Goal: Feedback & Contribution: Contribute content

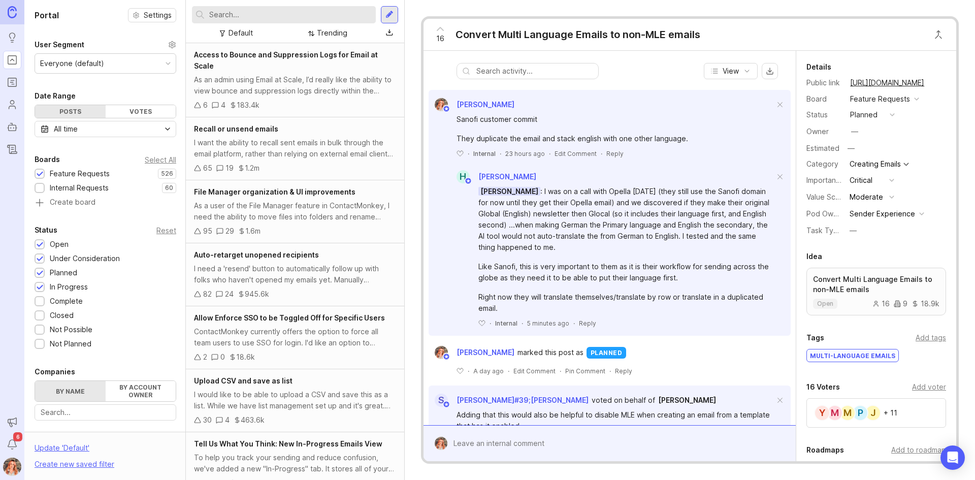
scroll to position [102, 0]
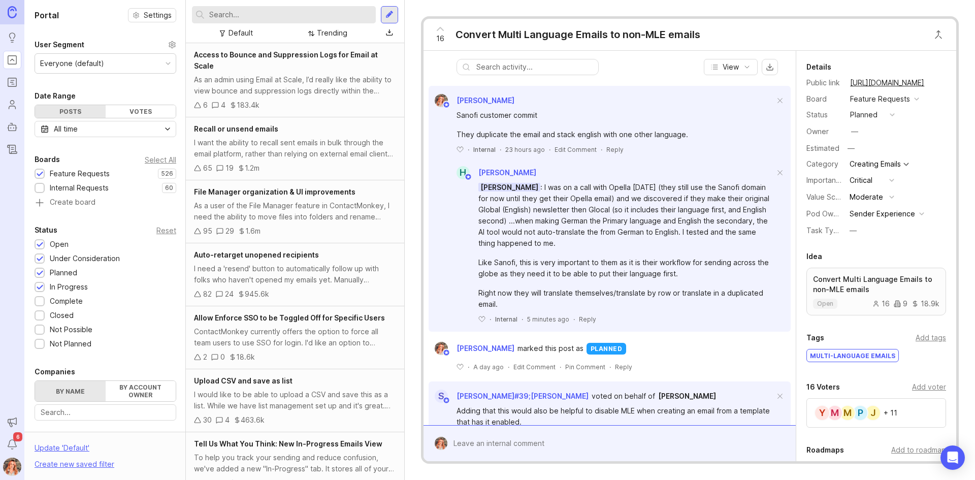
click at [583, 320] on div "Reply" at bounding box center [587, 319] width 17 height 9
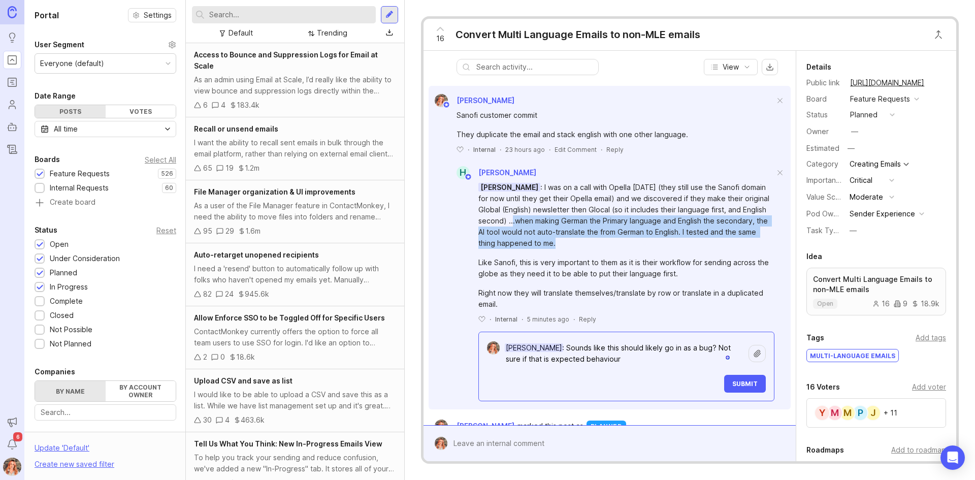
drag, startPoint x: 514, startPoint y: 220, endPoint x: 573, endPoint y: 246, distance: 64.2
click at [573, 246] on div "Bronwen W : I was on a call with Opella today (they still use the Sanofi domain…" at bounding box center [626, 215] width 296 height 67
copy div "when making German the Primary language and English the secondary, the AI tool …"
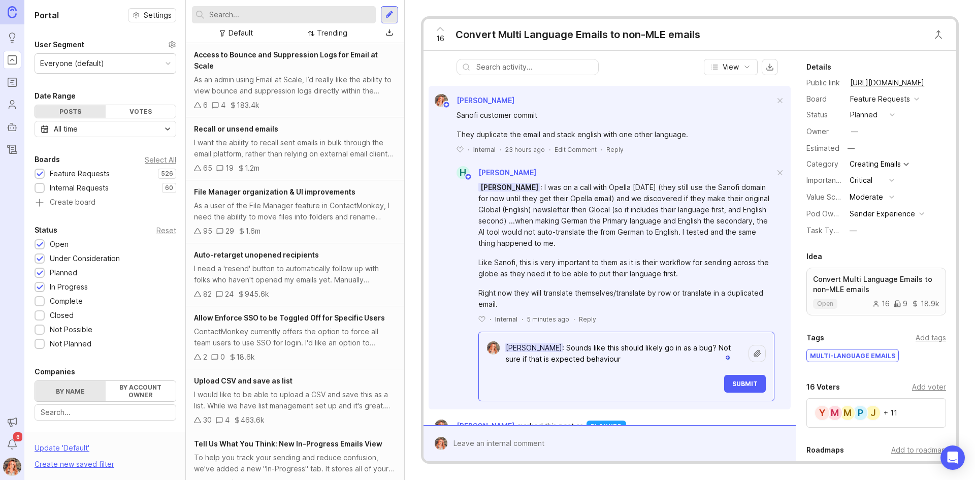
click at [623, 362] on textarea "Haley Knox: Sounds like this should likely go in as a bug? Not sure if that is …" at bounding box center [624, 353] width 249 height 30
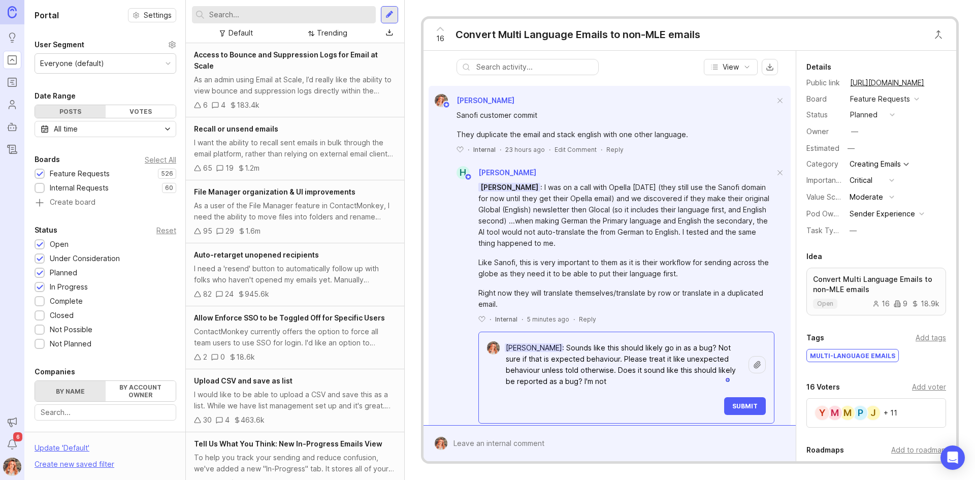
click at [631, 376] on textarea "Haley Knox: Sounds like this should likely go in as a bug? Not sure if that is …" at bounding box center [624, 364] width 249 height 53
drag, startPoint x: 612, startPoint y: 369, endPoint x: 636, endPoint y: 398, distance: 38.2
click at [636, 398] on div "Haley Knox : Sounds like this should likely go in as a bug? Not sure if that is…" at bounding box center [633, 376] width 267 height 77
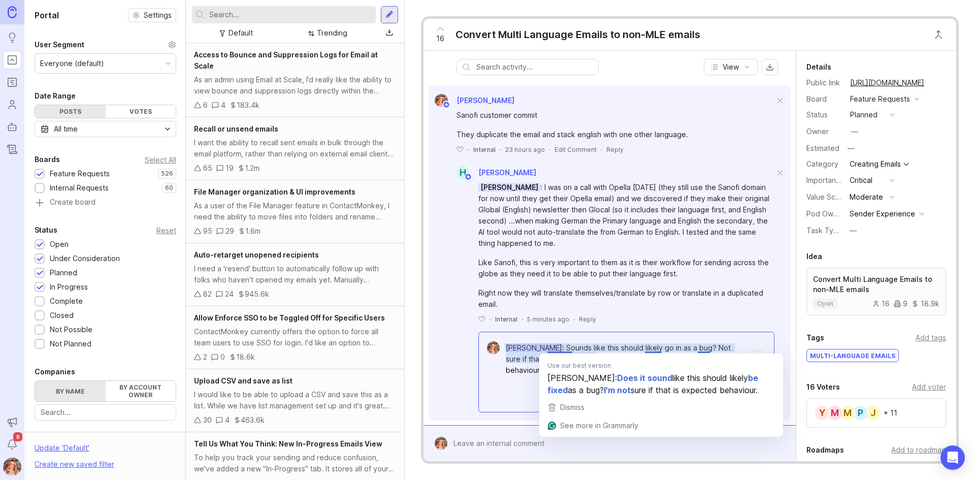
click at [697, 344] on textarea "Haley Knox: Sounds like this should likely go in as a bug? Not sure if that is …" at bounding box center [624, 359] width 249 height 42
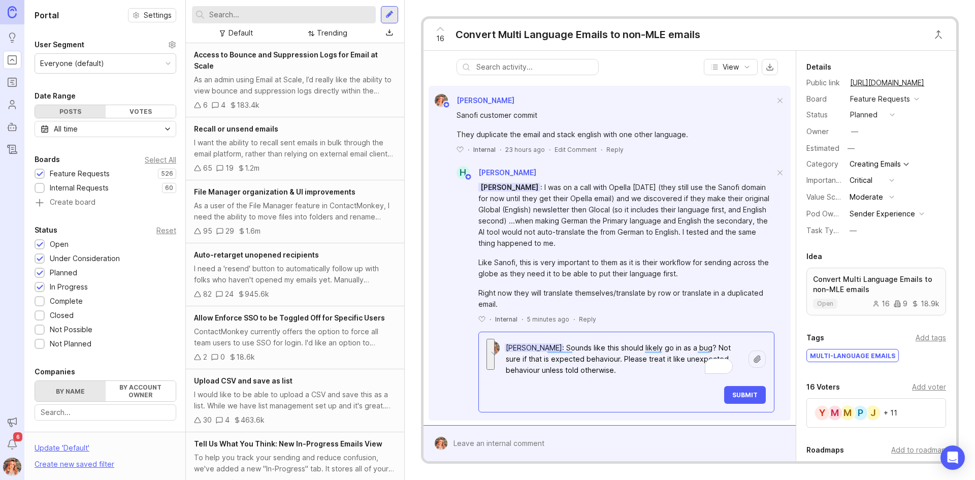
drag, startPoint x: 697, startPoint y: 344, endPoint x: 698, endPoint y: 372, distance: 27.4
click at [698, 372] on textarea "Haley Knox: Sounds like this should likely go in as a bug? Not sure if that is …" at bounding box center [624, 359] width 249 height 42
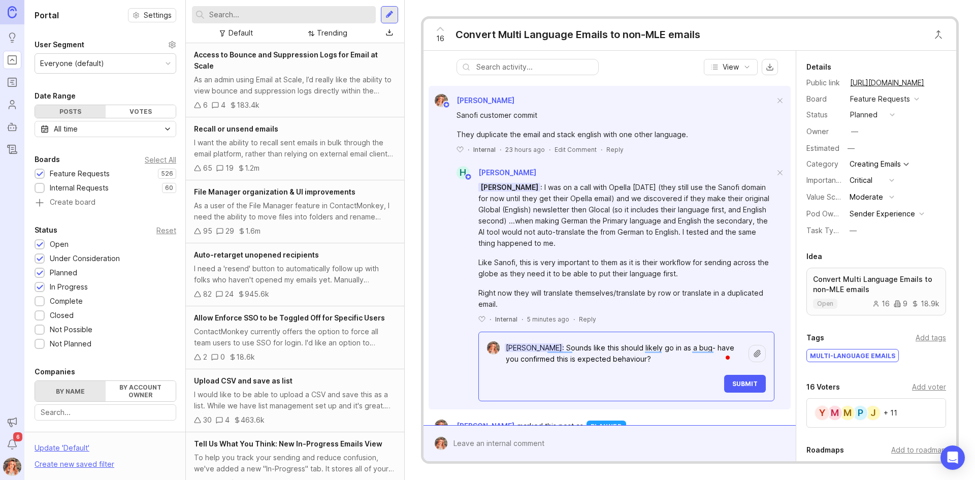
type textarea "Haley Knox: Sounds like this should likely go in as a bug- have you confirmed t…"
click at [732, 387] on span "Submit" at bounding box center [744, 384] width 25 height 8
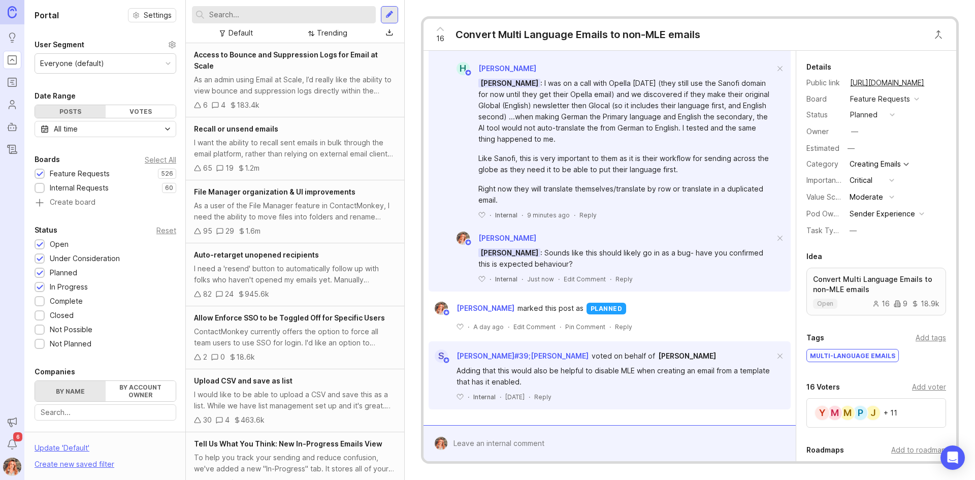
scroll to position [206, 0]
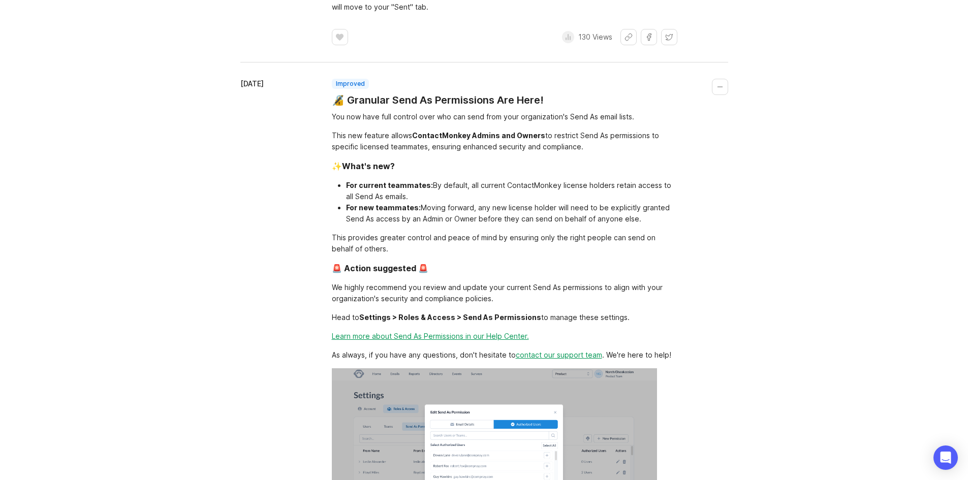
scroll to position [152, 0]
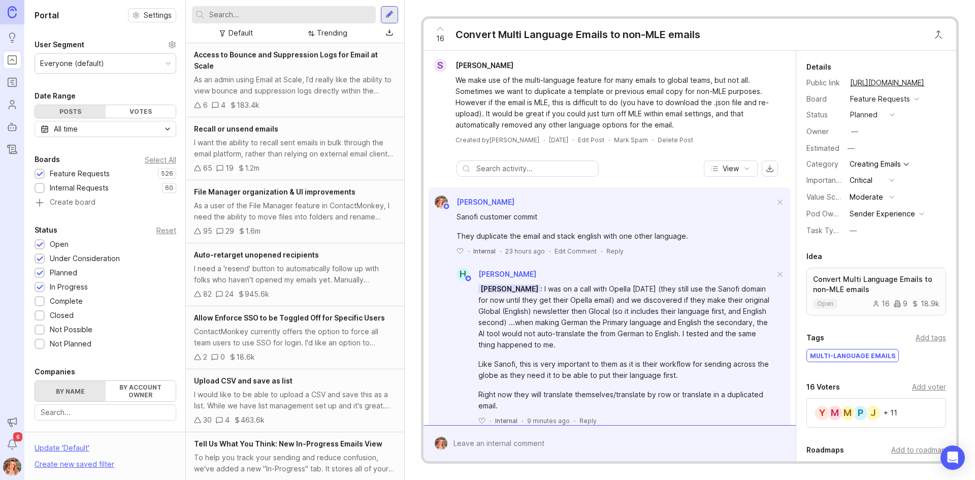
scroll to position [206, 0]
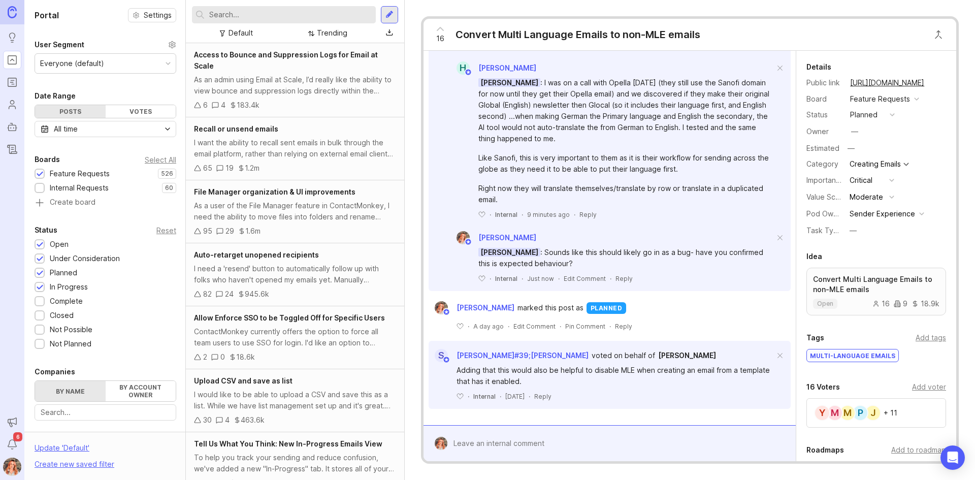
click at [219, 14] on input "text" at bounding box center [290, 14] width 163 height 11
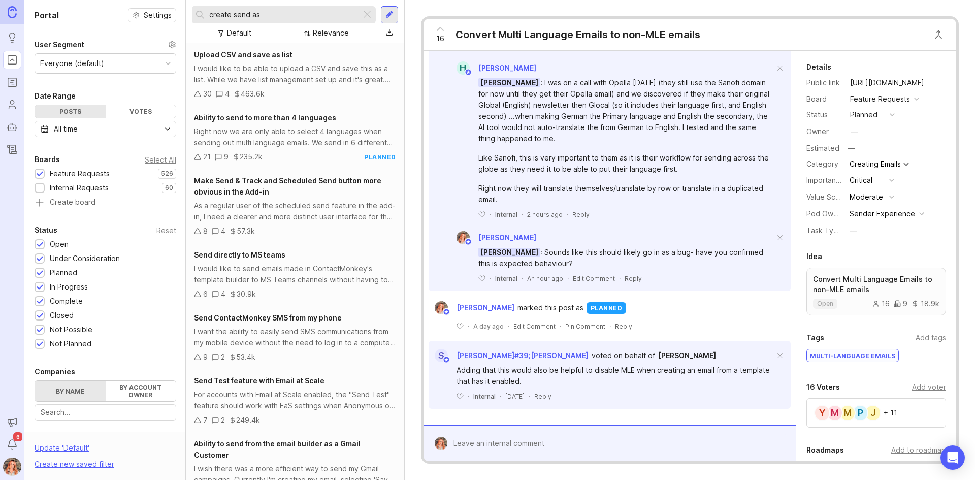
drag, startPoint x: 267, startPoint y: 16, endPoint x: 18, endPoint y: -22, distance: 251.2
click at [18, 0] on html "Ideas Portal Roadmaps Users Autopilot Changelog Announcements Notifications 6 P…" at bounding box center [487, 240] width 975 height 480
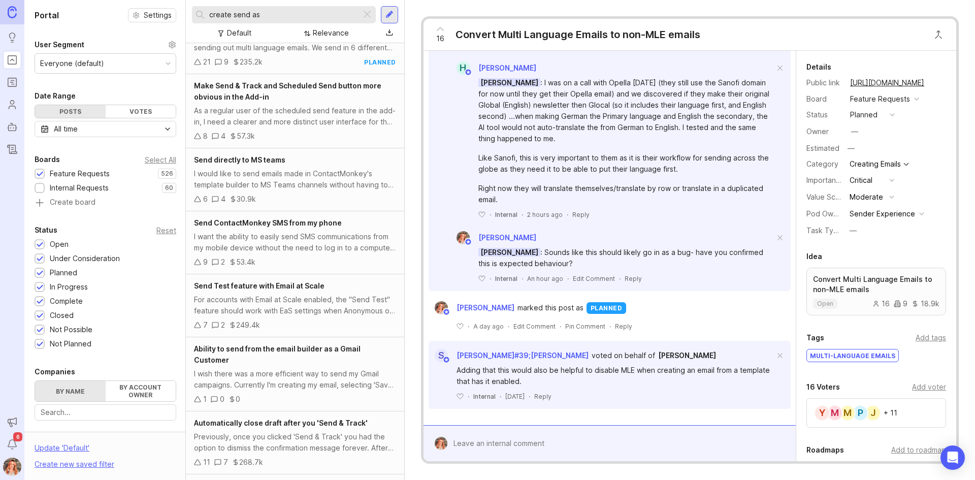
scroll to position [203, 0]
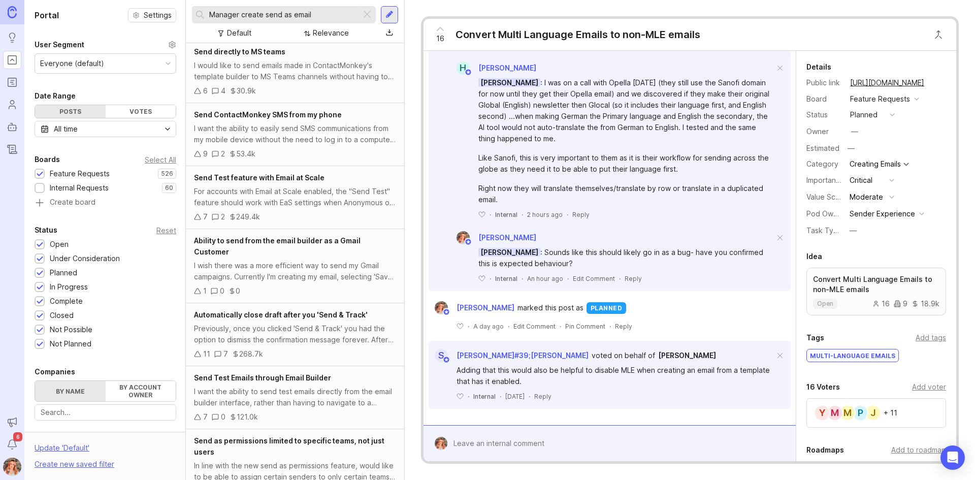
type input "Manager create send as email"
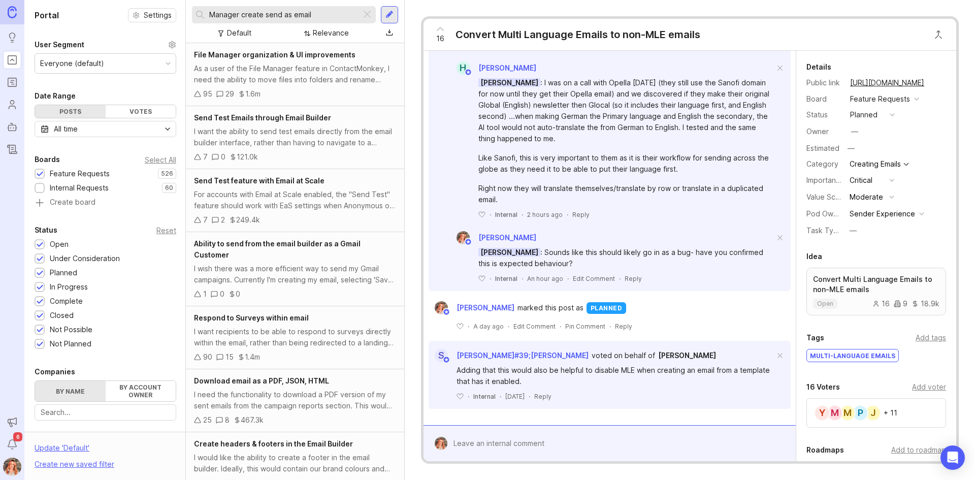
click at [320, 7] on div "Manager create send as email" at bounding box center [276, 14] width 169 height 17
drag, startPoint x: 328, startPoint y: 12, endPoint x: 35, endPoint y: -24, distance: 295.8
click at [35, 0] on html "Ideas Portal Roadmaps Users Autopilot Changelog Announcements Notifications 6 P…" at bounding box center [487, 240] width 975 height 480
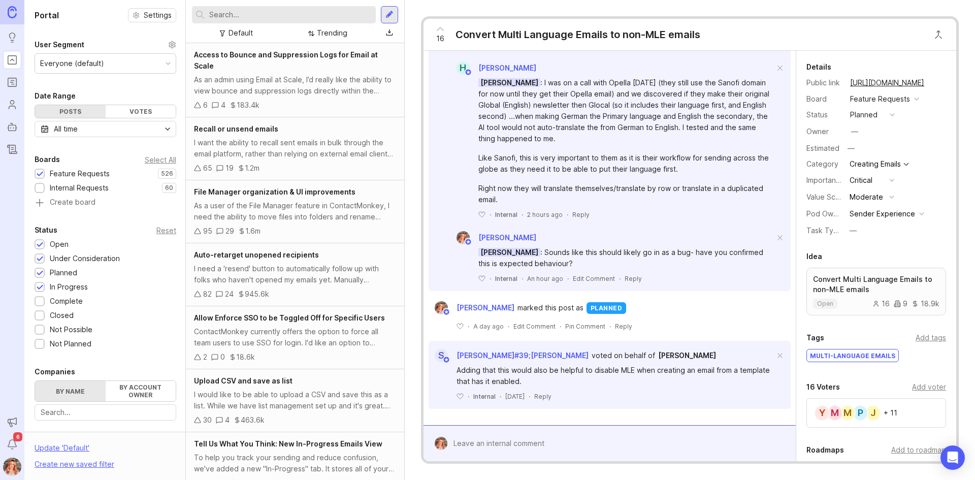
click at [389, 14] on div at bounding box center [389, 14] width 8 height 9
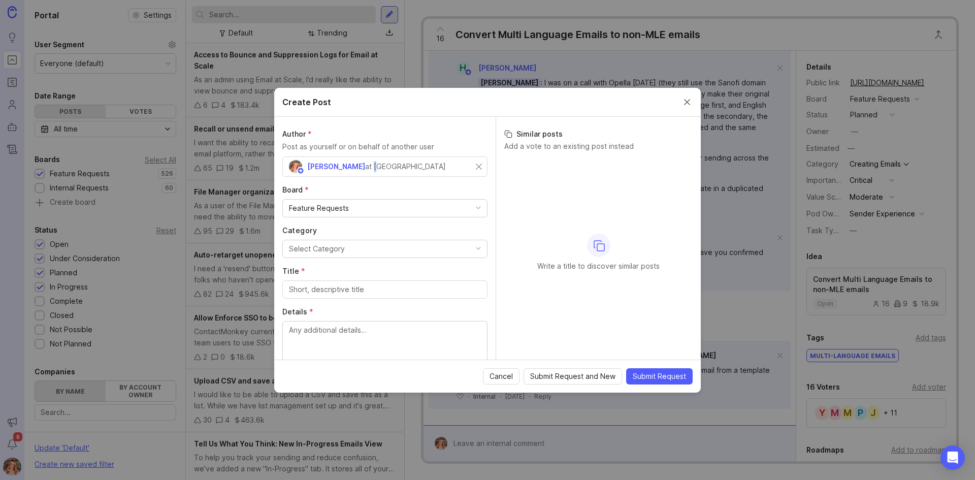
click at [365, 170] on div "at ContactMonkey" at bounding box center [405, 166] width 81 height 11
click at [435, 168] on div "Bronwen W at ContactMonkey" at bounding box center [382, 166] width 187 height 13
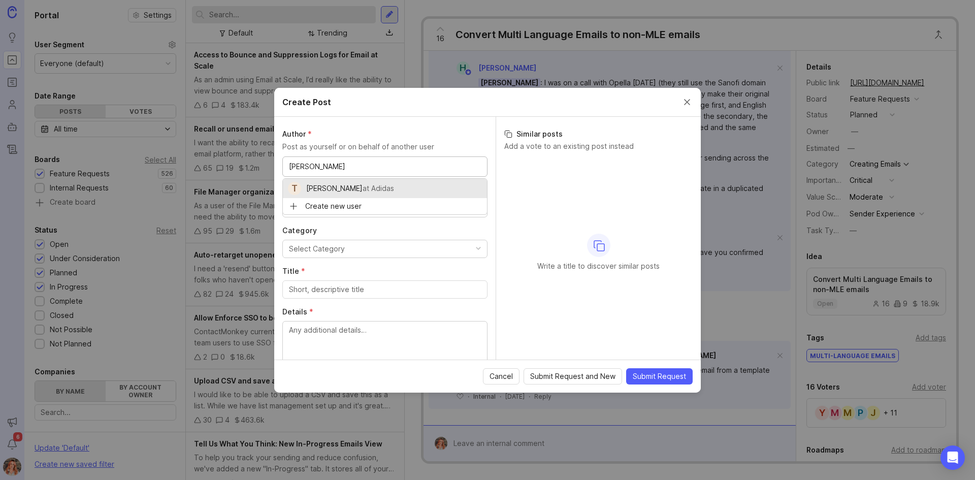
type input "Tony Hope"
click at [327, 207] on div "Feature Requests" at bounding box center [319, 208] width 60 height 11
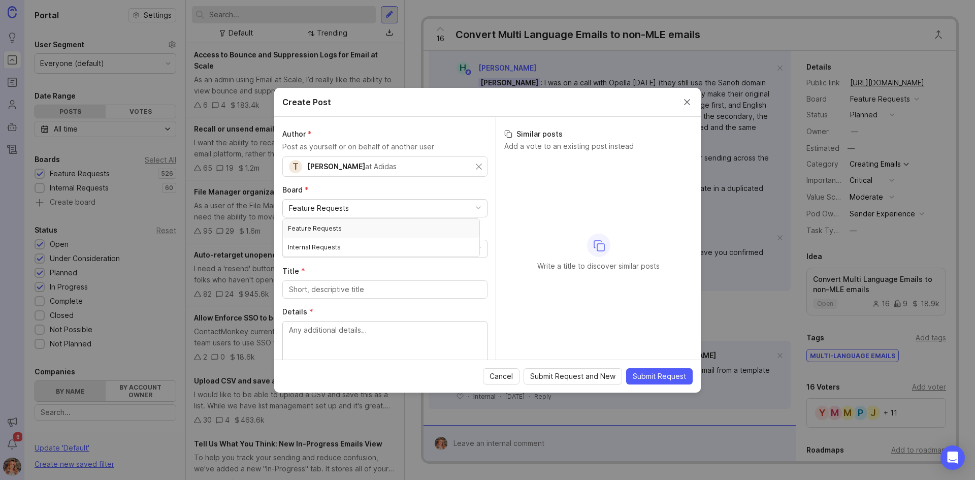
click at [335, 191] on label "Board *" at bounding box center [384, 190] width 205 height 10
click at [328, 252] on div "Select Category" at bounding box center [317, 248] width 56 height 11
type input "Send"
click at [313, 290] on input "Title *" at bounding box center [385, 289] width 192 height 11
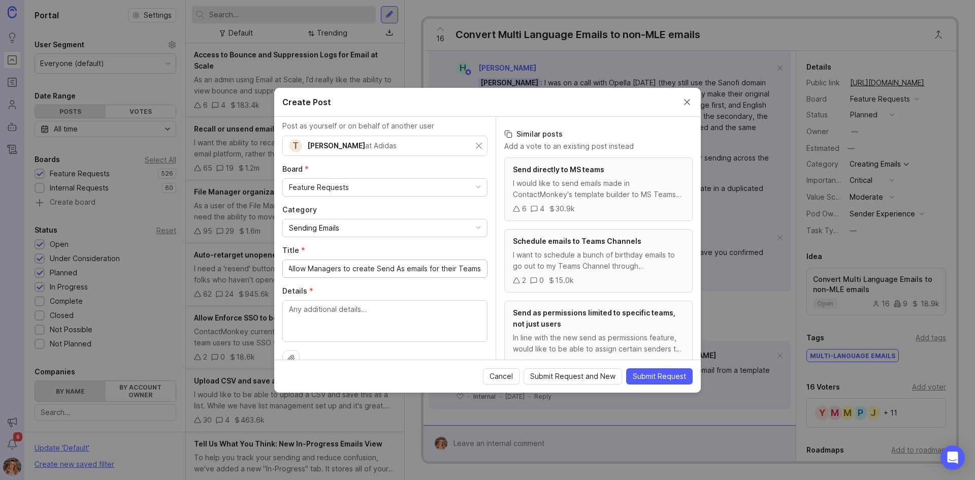
scroll to position [41, 0]
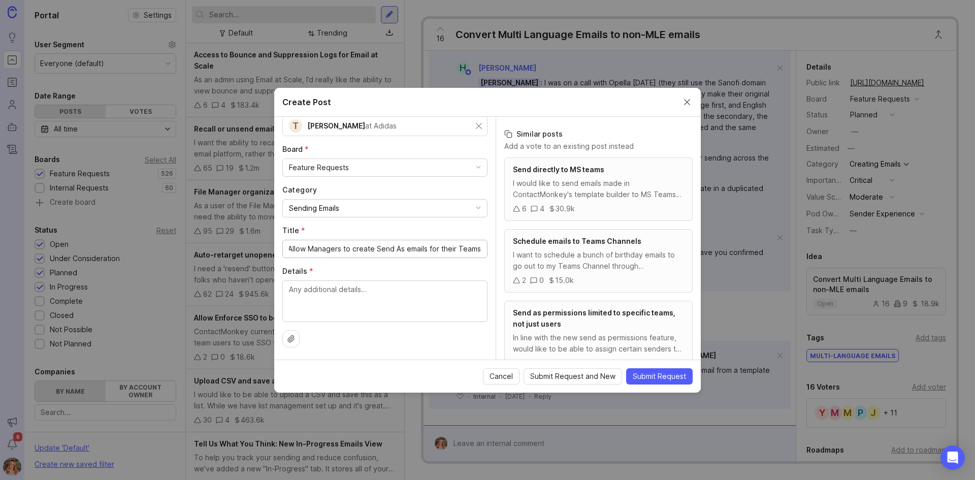
type input "Allow Managers to create Send As emails for their Teams"
drag, startPoint x: 356, startPoint y: 300, endPoint x: 444, endPoint y: 209, distance: 126.4
click at [356, 301] on textarea "Details *" at bounding box center [385, 301] width 192 height 34
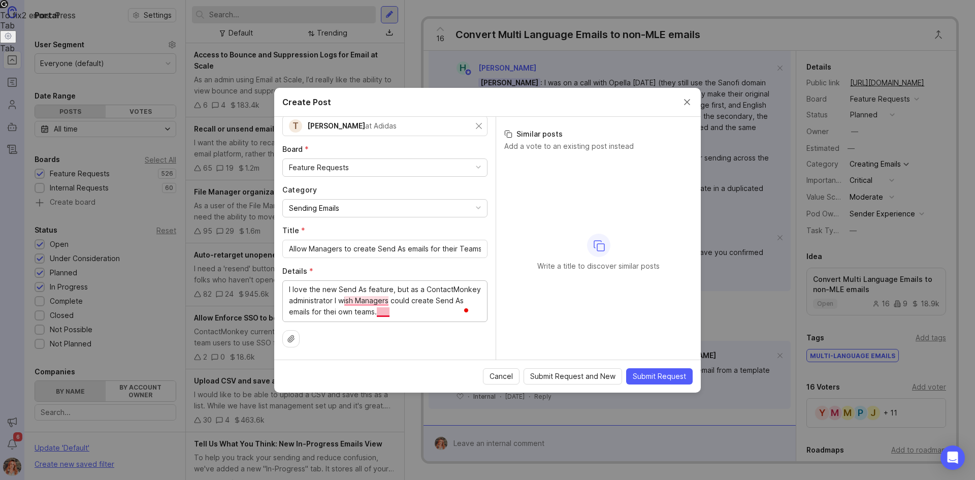
click at [387, 304] on textarea "I love the new Send As feature, but as a ContactMonkey administrator I wish Man…" at bounding box center [385, 301] width 192 height 34
click at [392, 309] on textarea "I love the new Send As feature, but as a ContactMonkey administrator I wish Man…" at bounding box center [385, 301] width 192 height 34
click at [347, 301] on textarea "I love the new Send As feature, but as a ContactMonkey administrator I wish Man…" at bounding box center [385, 301] width 192 height 34
click at [438, 301] on textarea "I love the new Send As feature, but as a ContactMonkey administrator I wish Man…" at bounding box center [385, 301] width 192 height 34
click at [440, 309] on textarea "I love the new Send As feature, but as a ContactMonkey administrator I wish Man…" at bounding box center [385, 301] width 192 height 34
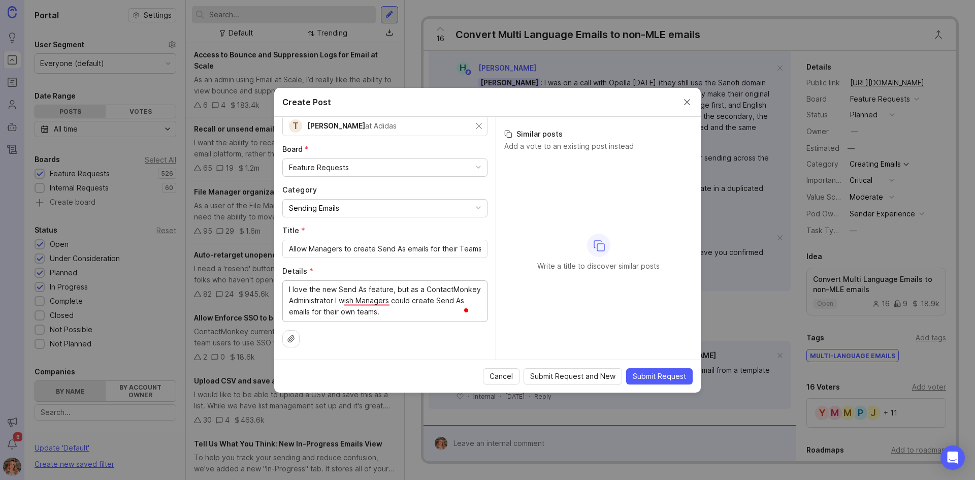
drag, startPoint x: 413, startPoint y: 305, endPoint x: 492, endPoint y: 264, distance: 89.3
click at [412, 305] on textarea "I love the new Send As feature, but as a ContactMonkey Administrator I wish Man…" at bounding box center [385, 301] width 192 height 34
click at [453, 313] on div "I love the new Send As feature, but as a ContactMonkey Administrator I wish Man…" at bounding box center [384, 301] width 205 height 42
click at [445, 307] on textarea "I love the new Send As feature, but as a ContactMonkey Administrator I wish Man…" at bounding box center [385, 301] width 192 height 34
drag, startPoint x: 364, startPoint y: 317, endPoint x: 345, endPoint y: 317, distance: 19.3
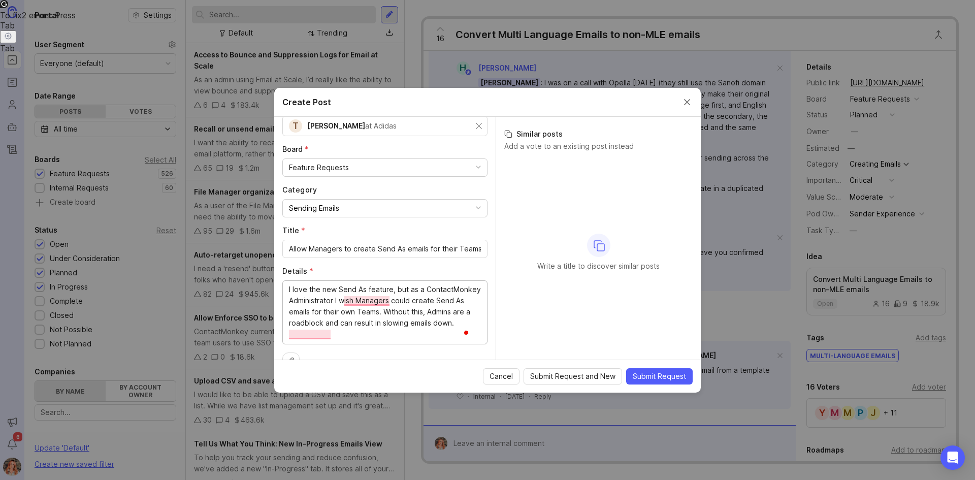
click at [345, 317] on textarea "I love the new Send As feature, but as a ContactMonkey Administrator I wish Man…" at bounding box center [385, 312] width 192 height 56
drag, startPoint x: 401, startPoint y: 332, endPoint x: 431, endPoint y: 314, distance: 34.8
click at [401, 332] on textarea "I love the new Send As feature, but as a ContactMonkey Administrator I wish Man…" at bounding box center [385, 317] width 192 height 67
click at [416, 305] on textarea "I love the new Send As feature, but as a ContactMonkey Administrator, I wish Ma…" at bounding box center [385, 317] width 192 height 67
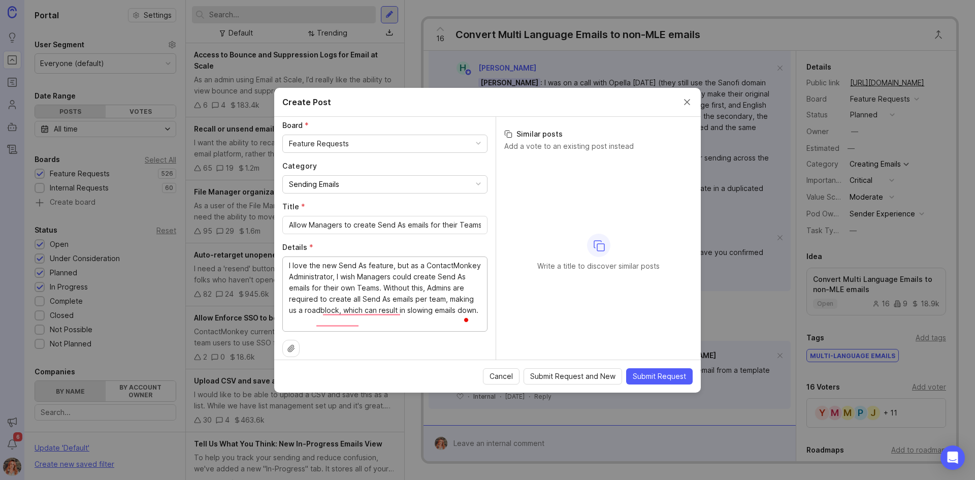
scroll to position [74, 0]
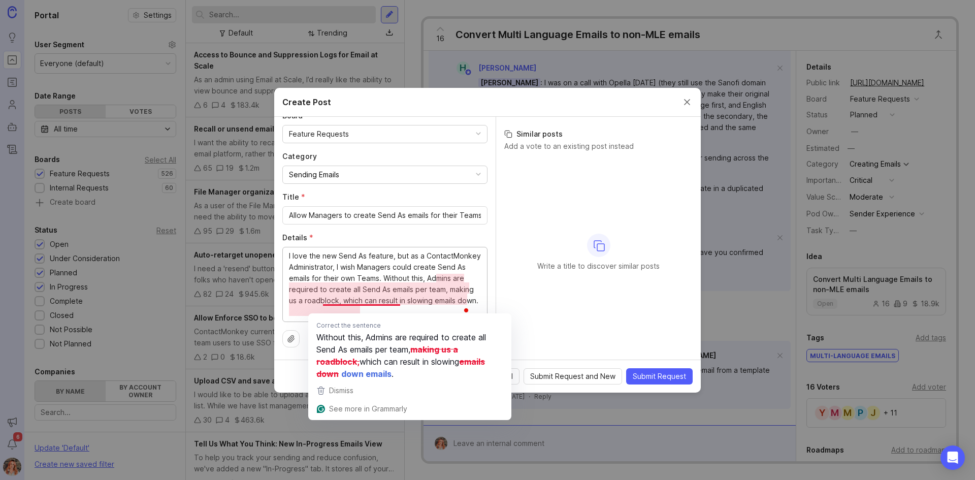
click at [380, 304] on textarea "I love the new Send As feature, but as a ContactMonkey Administrator, I wish Ma…" at bounding box center [385, 283] width 192 height 67
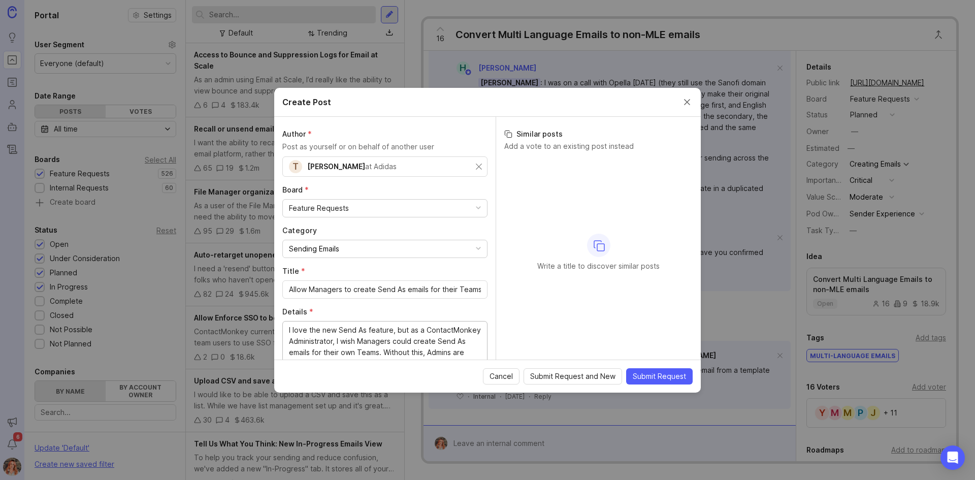
scroll to position [51, 0]
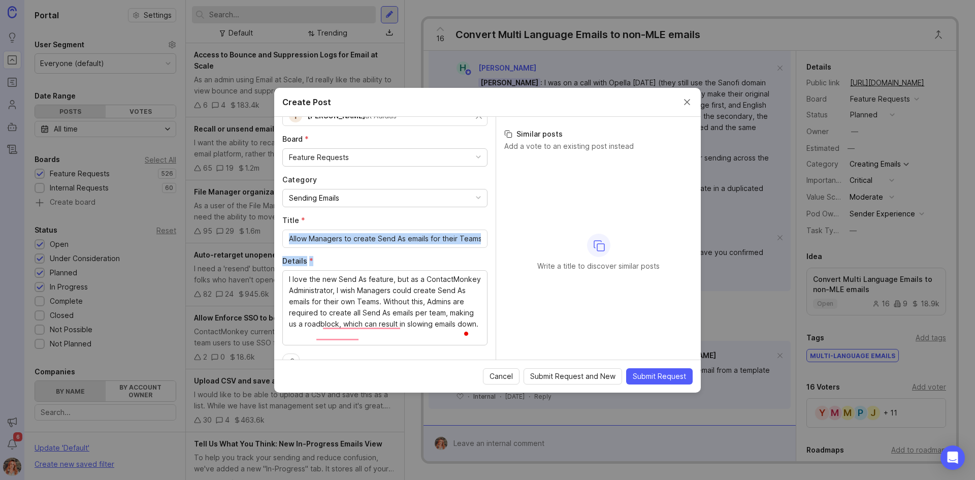
drag, startPoint x: 374, startPoint y: 337, endPoint x: 247, endPoint y: 237, distance: 162.1
click at [247, 237] on div "Create Post Author * Post as yourself or on behalf of another user T Tony Hope …" at bounding box center [487, 240] width 975 height 480
type textarea "I love the new Send As feature, but as a ContactMonkey Administrator, I wish Ma…"
click at [387, 335] on textarea "I love the new Send As feature, but as a ContactMonkey Administrator, I wish Ma…" at bounding box center [385, 307] width 192 height 67
drag, startPoint x: 381, startPoint y: 332, endPoint x: 239, endPoint y: 231, distance: 174.5
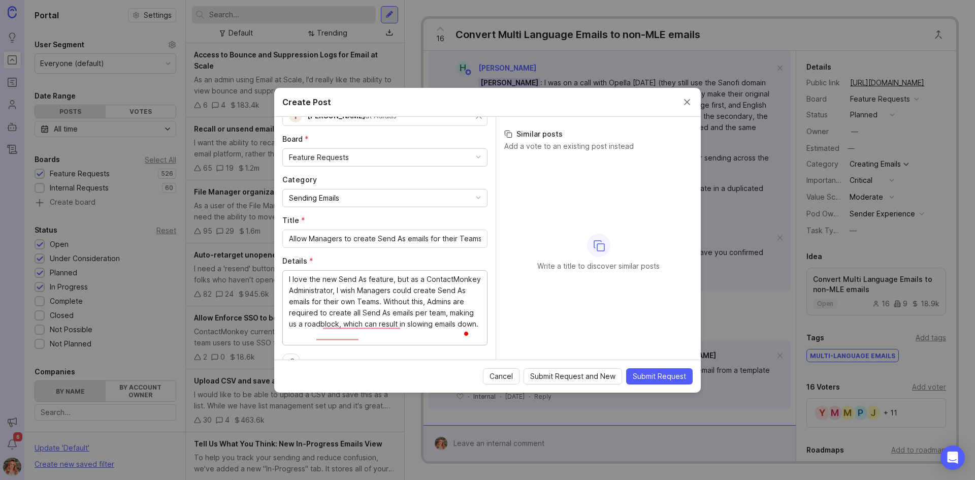
click at [239, 231] on div "Create Post Author * Post as yourself or on behalf of another user T Tony Hope …" at bounding box center [487, 240] width 975 height 480
drag, startPoint x: 345, startPoint y: 316, endPoint x: 365, endPoint y: 335, distance: 27.7
click at [345, 316] on textarea "I love the new Send As feature, but as a ContactMonkey Administrator, I wish Ma…" at bounding box center [385, 307] width 192 height 67
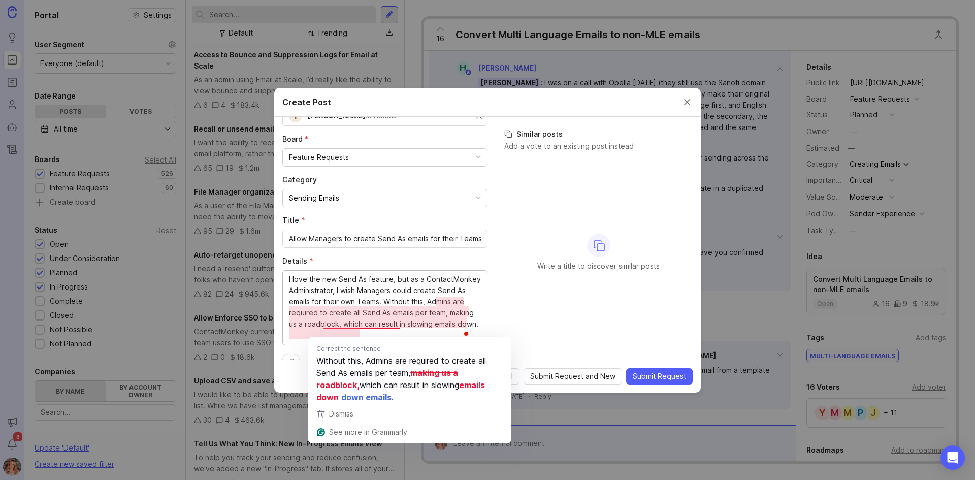
click at [367, 334] on textarea "I love the new Send As feature, but as a ContactMonkey Administrator, I wish Ma…" at bounding box center [385, 307] width 192 height 67
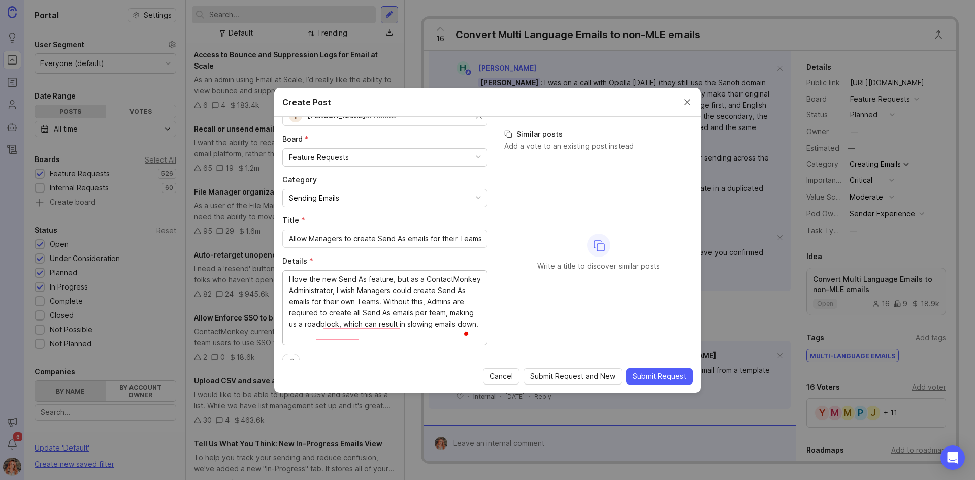
drag, startPoint x: 368, startPoint y: 333, endPoint x: 234, endPoint y: 171, distance: 210.7
click at [234, 171] on div "Create Post Author * Post as yourself or on behalf of another user T Tony Hope …" at bounding box center [487, 240] width 975 height 480
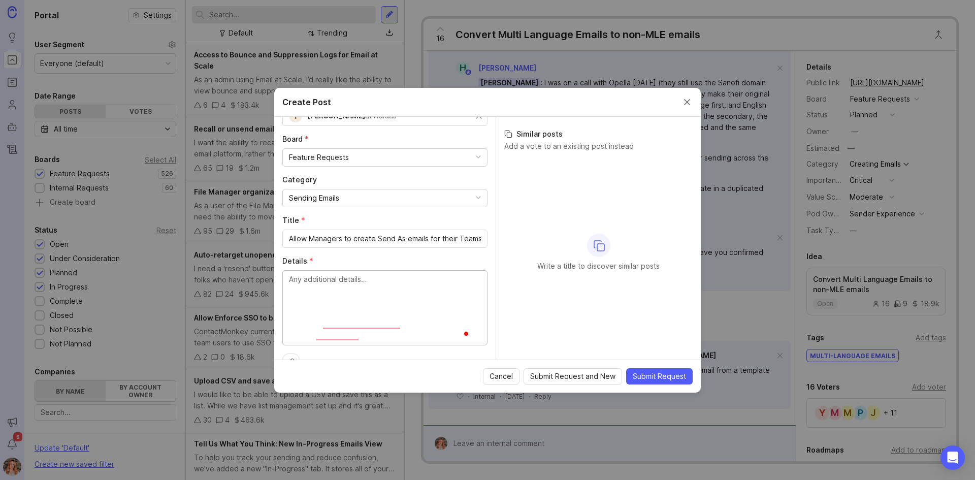
scroll to position [41, 0]
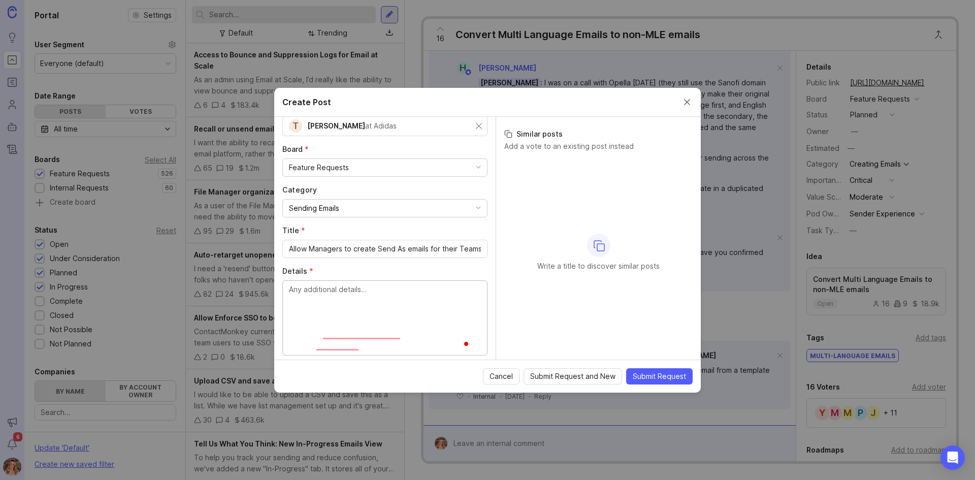
paste textarea "As a ContactMonkey administrator, I want to delegate the ability to create "Sen…"
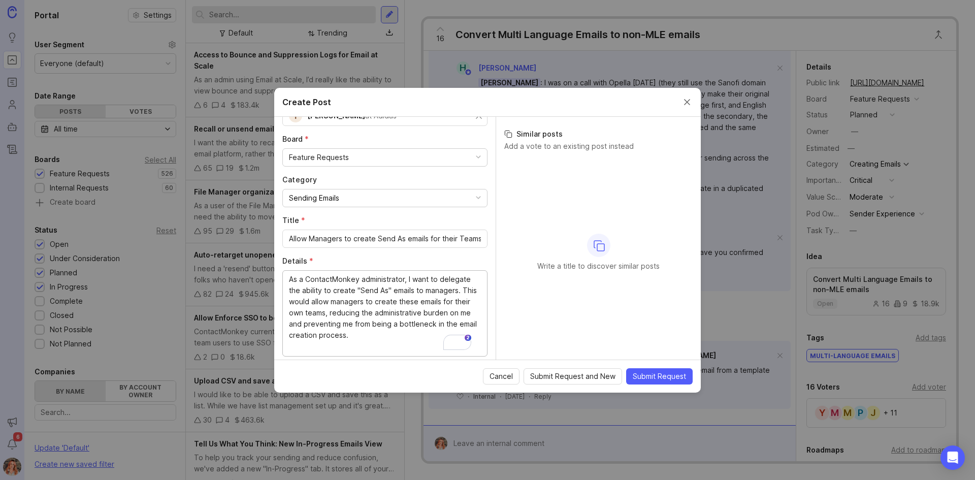
scroll to position [0, 0]
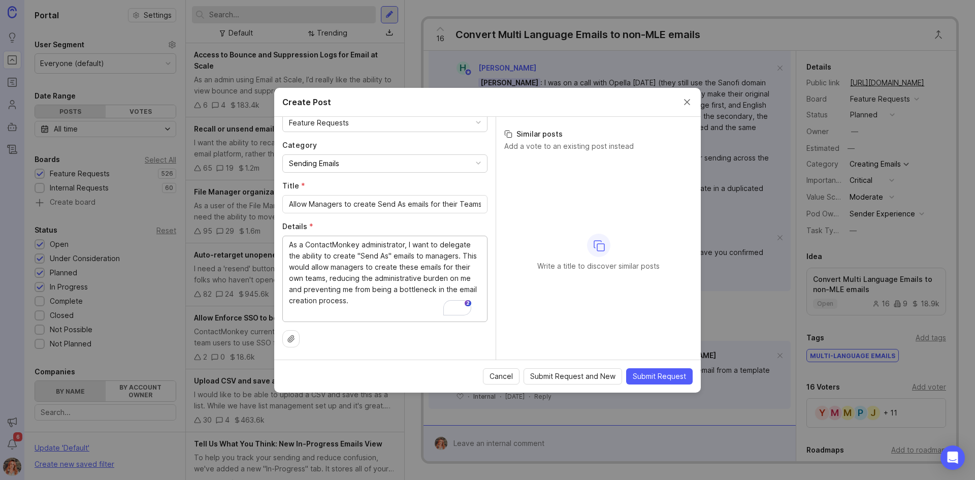
click at [319, 311] on textarea "As a ContactMonkey administrator, I want to delegate the ability to create "Sen…" at bounding box center [385, 278] width 192 height 78
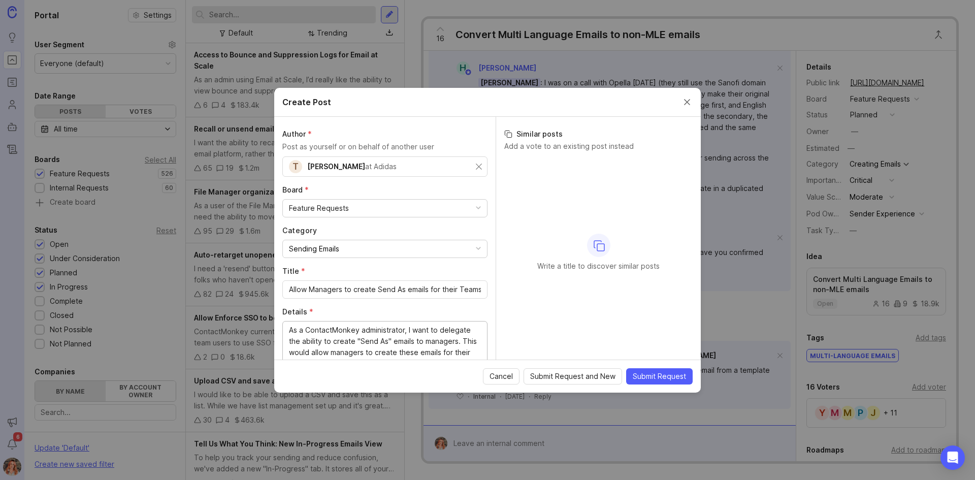
type textarea "As a ContactMonkey administrator, I want to delegate the ability to create "Sen…"
click at [656, 339] on div "Write a title to discover similar posts" at bounding box center [598, 252] width 188 height 190
click at [647, 371] on span "Submit Request" at bounding box center [659, 376] width 53 height 10
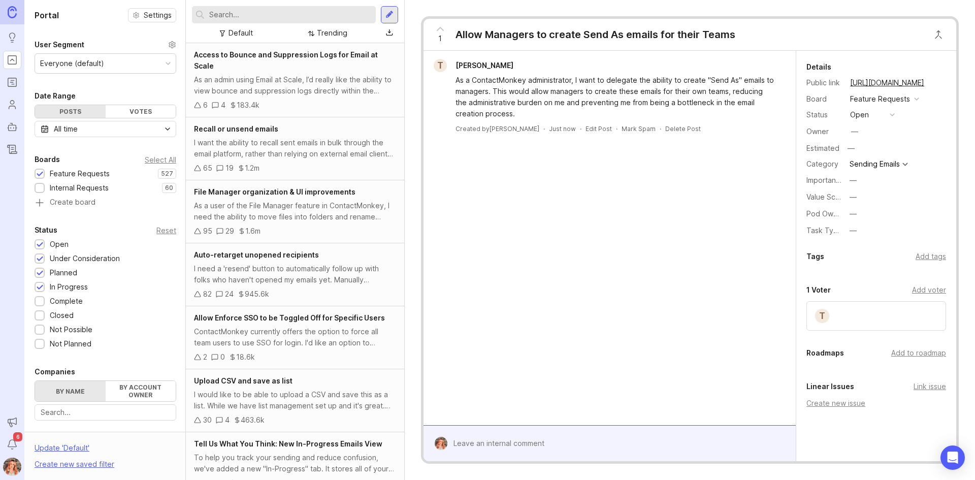
scroll to position [89, 0]
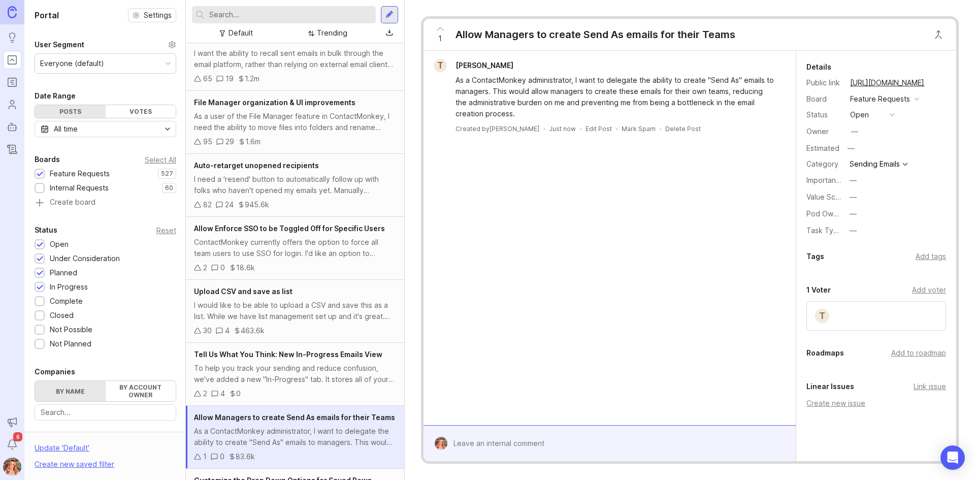
click at [916, 251] on div "Add tags" at bounding box center [931, 256] width 30 height 11
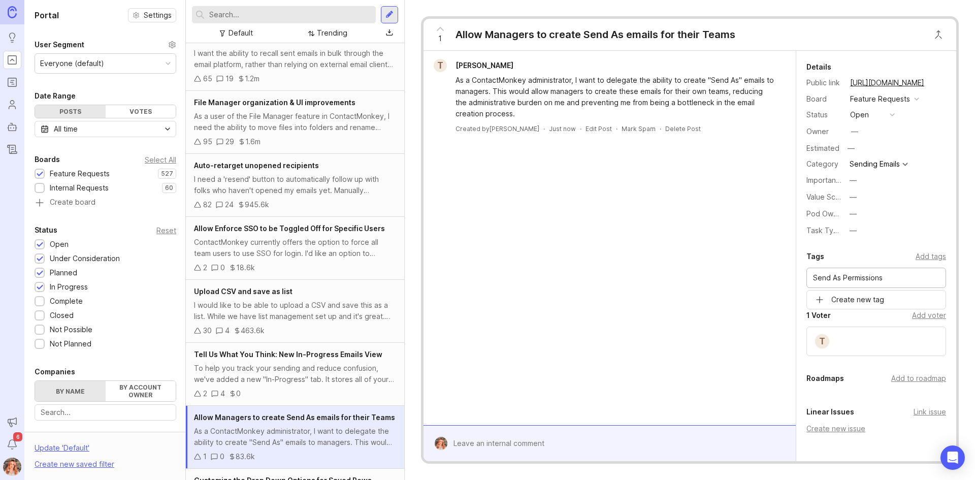
type input "Send As Permissions"
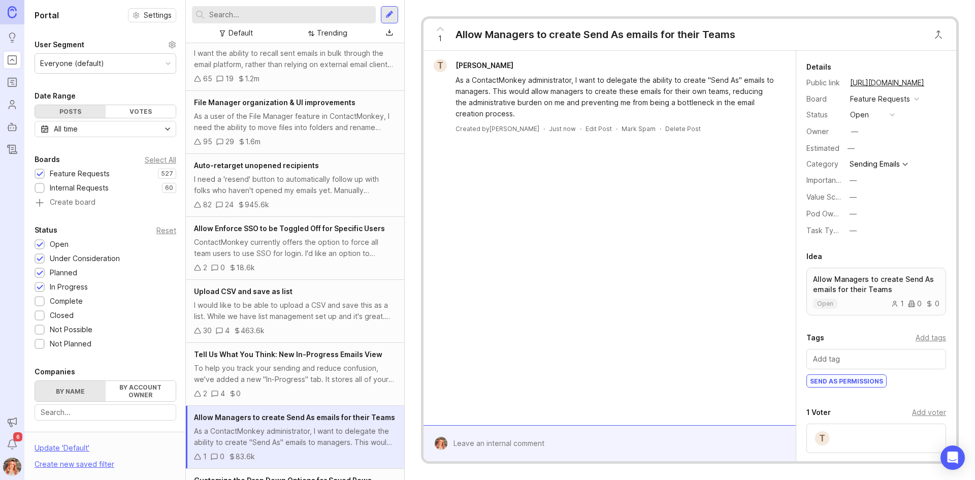
click at [237, 9] on div at bounding box center [284, 14] width 184 height 17
type input "send as emails teams"
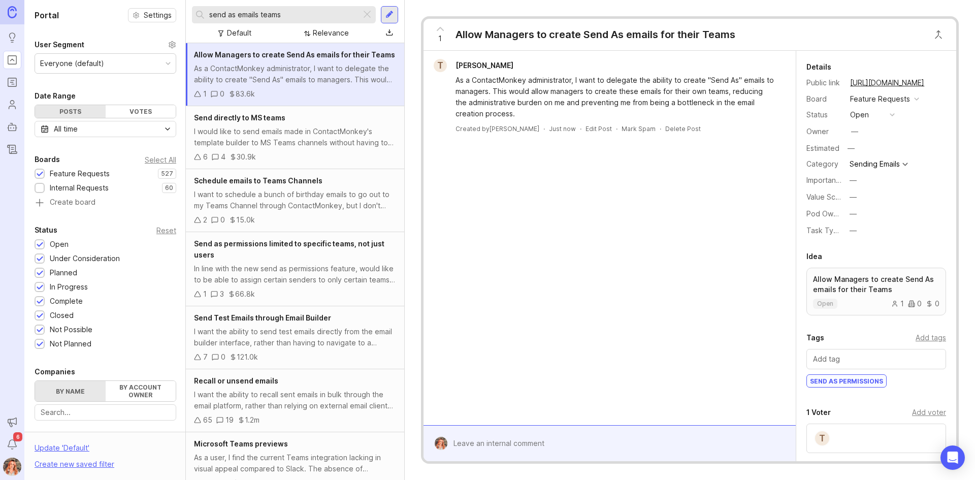
click at [300, 255] on span "Send as permissions limited to specific teams, not just users" at bounding box center [289, 249] width 190 height 20
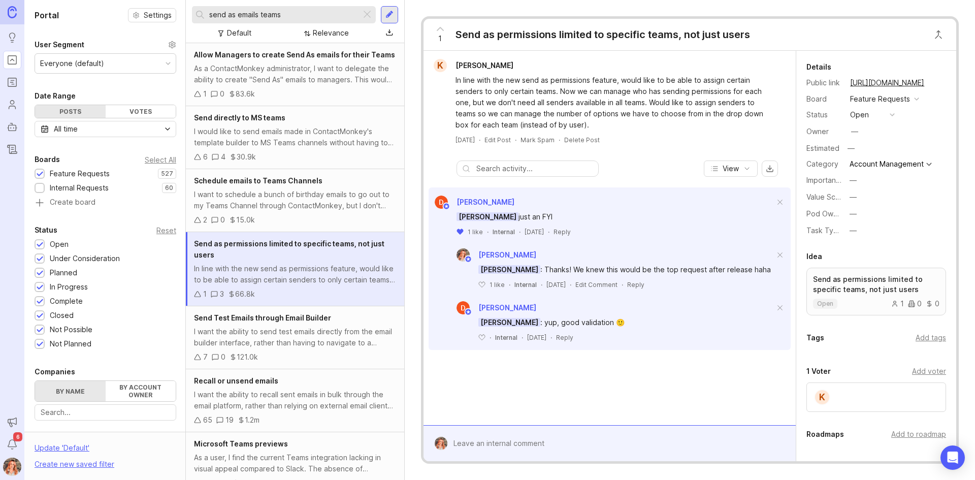
click at [852, 394] on div "K" at bounding box center [877, 396] width 140 height 29
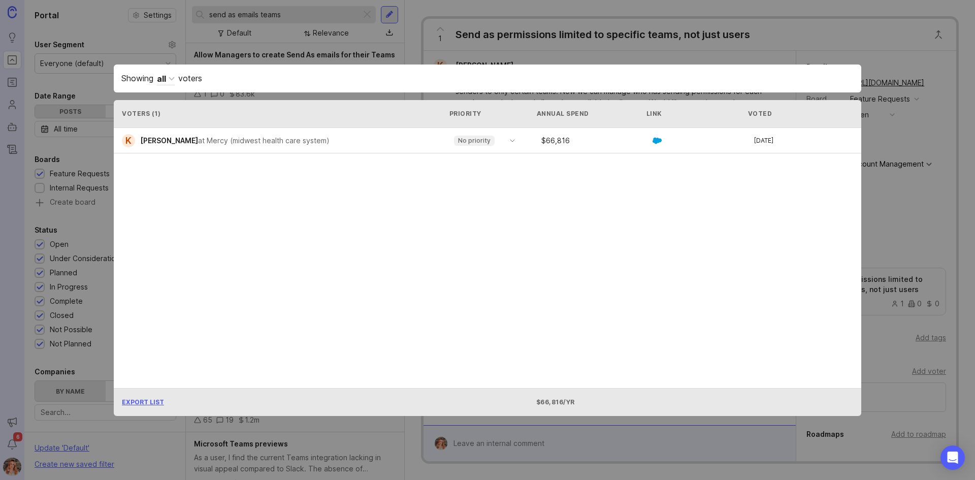
drag, startPoint x: 924, startPoint y: 258, endPoint x: 925, endPoint y: 251, distance: 6.7
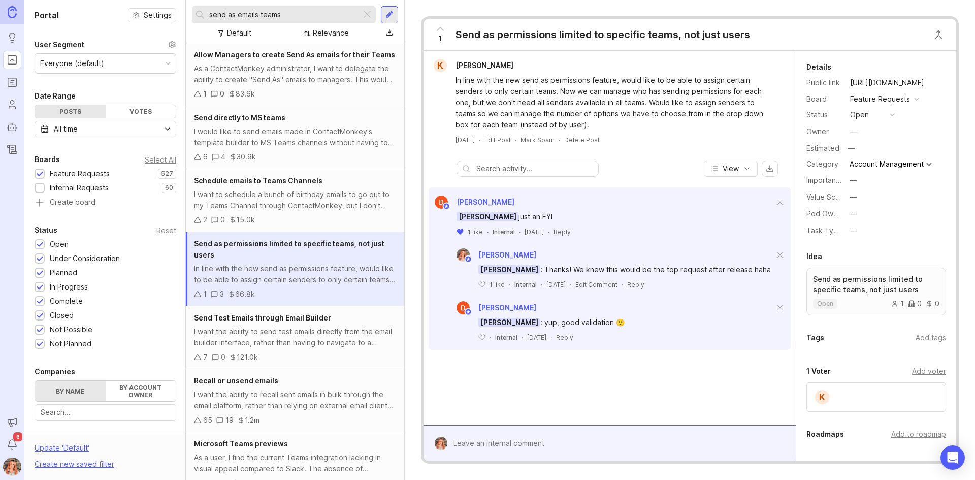
click at [917, 372] on div "Add voter" at bounding box center [929, 371] width 34 height 11
type input "r"
type input "Tony Hope"
click at [932, 337] on div "Add tags" at bounding box center [931, 337] width 30 height 11
type input "A"
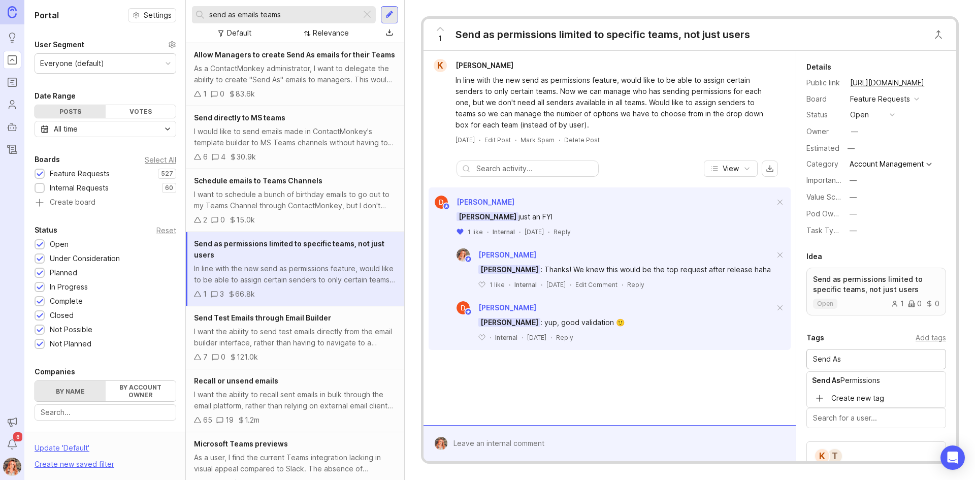
type input "Send As"
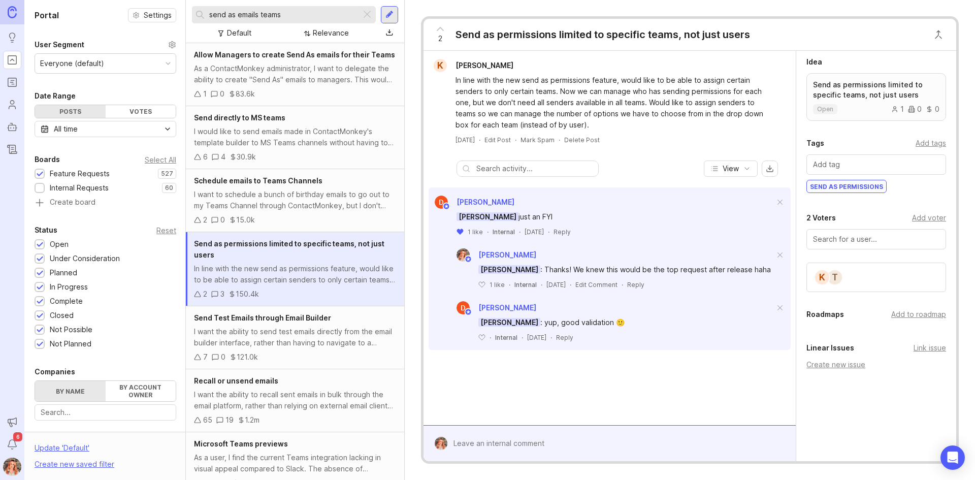
scroll to position [195, 0]
click at [898, 309] on div "Add to roadmap" at bounding box center [918, 313] width 55 height 11
click at [275, 76] on div "As a ContactMonkey administrator, I want to delegate the ability to create "Sen…" at bounding box center [295, 74] width 202 height 22
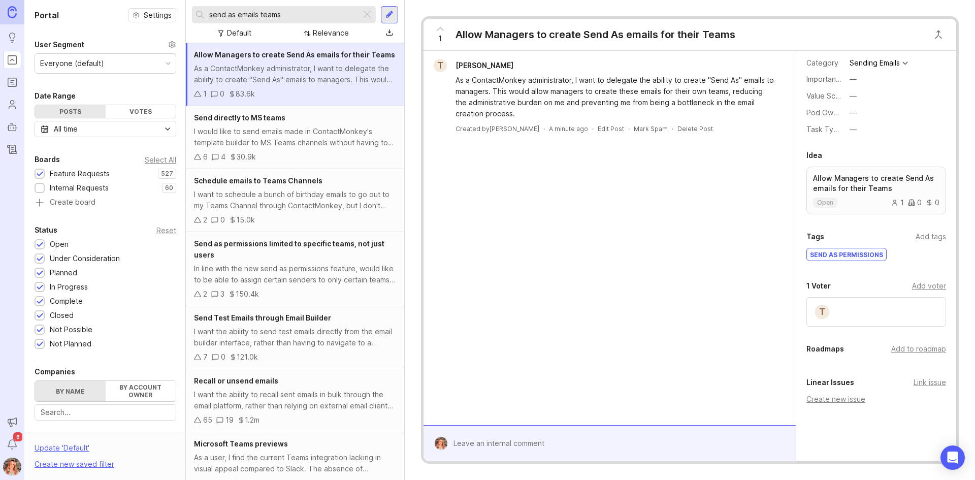
scroll to position [102, 0]
click at [909, 353] on div "Add to roadmap" at bounding box center [918, 348] width 55 height 11
drag, startPoint x: 302, startPoint y: 12, endPoint x: 67, endPoint y: -13, distance: 237.0
click at [67, 0] on html "Ideas Portal Roadmaps Users Autopilot Changelog Announcements Notifications 6 P…" at bounding box center [487, 240] width 975 height 480
type input "Display name"
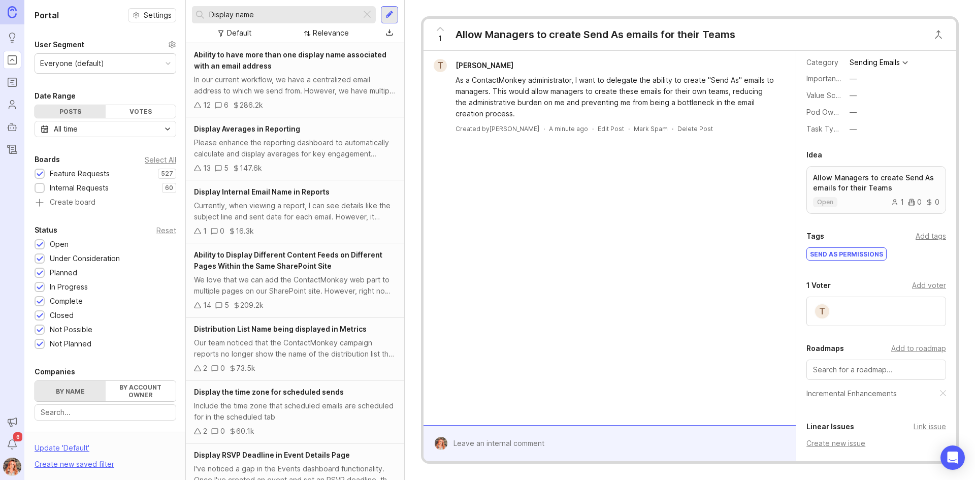
click at [289, 82] on div "In our current workflow, we have a centralized email address to which we send f…" at bounding box center [295, 85] width 202 height 22
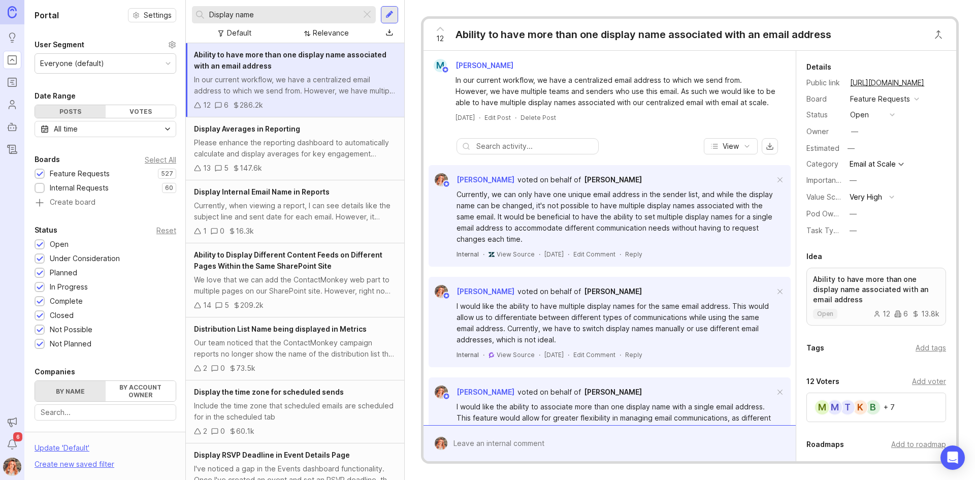
click at [868, 117] on button "open" at bounding box center [872, 114] width 51 height 13
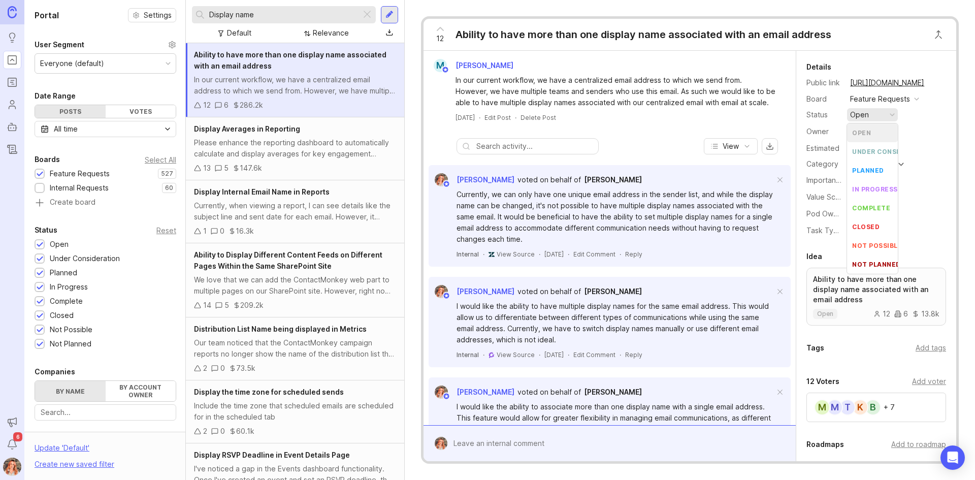
scroll to position [6, 0]
click at [869, 207] on li "complete" at bounding box center [872, 208] width 51 height 19
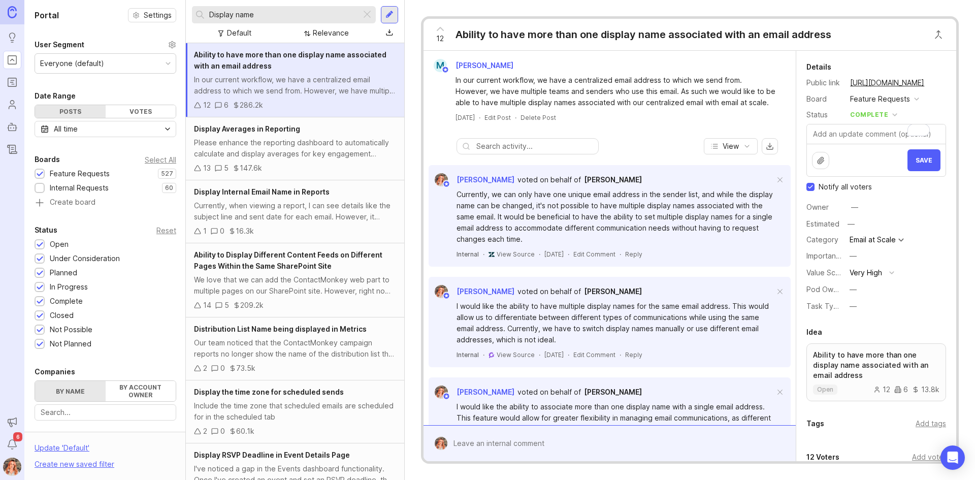
click at [813, 188] on input "Notify all voters" at bounding box center [811, 187] width 8 height 8
checkbox input "false"
click at [833, 131] on textarea "To enrich screen reader interactions, please activate Accessibility in Grammarl…" at bounding box center [876, 133] width 139 height 19
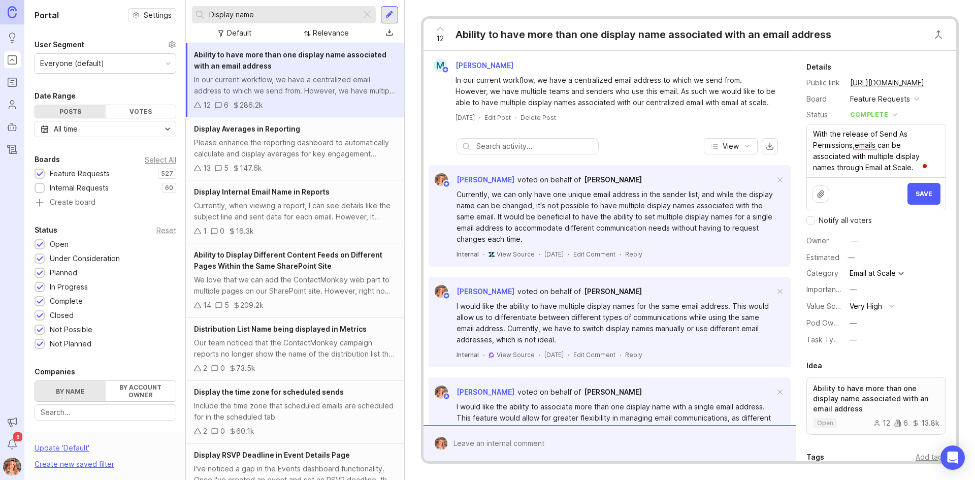
type textarea "With the release of Send As Permissions,emails can be associated with multiple …"
click at [916, 195] on span "Save" at bounding box center [924, 194] width 17 height 8
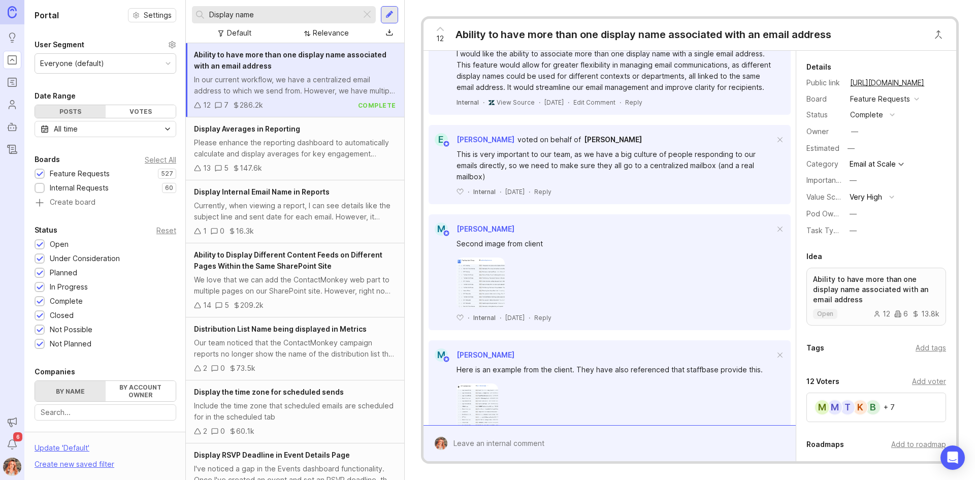
scroll to position [487, 0]
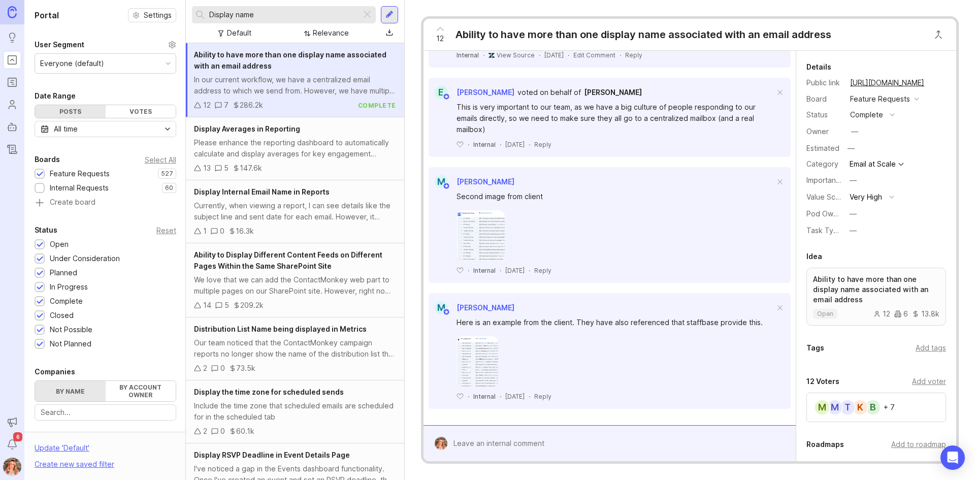
click at [255, 16] on input "Display name" at bounding box center [283, 14] width 148 height 11
type input "D"
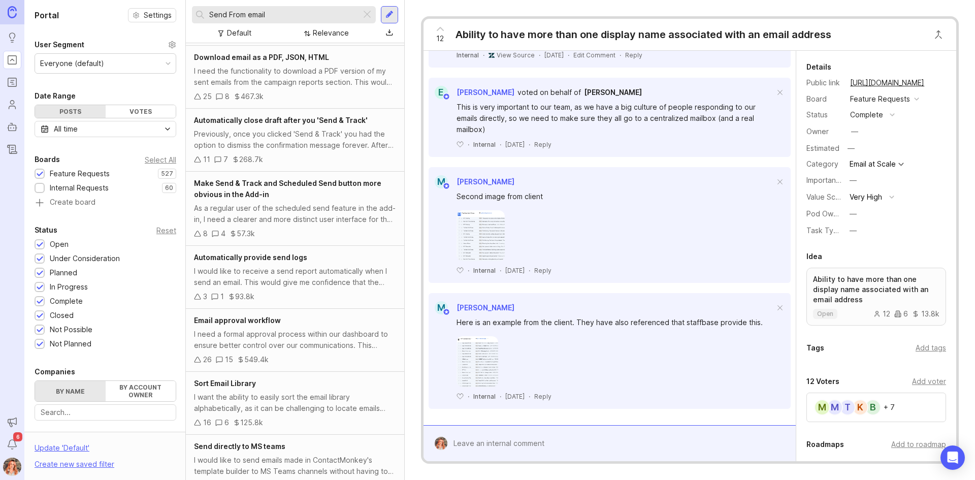
scroll to position [688, 0]
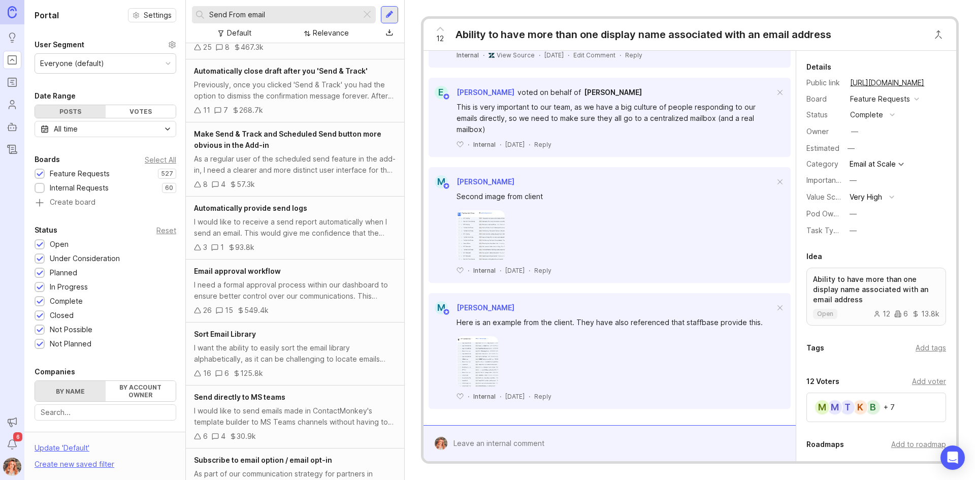
drag, startPoint x: 261, startPoint y: 162, endPoint x: 423, endPoint y: 178, distance: 162.9
click at [261, 161] on div "As a regular user of the scheduled send feature in the add-in, I need a clearer…" at bounding box center [295, 164] width 202 height 22
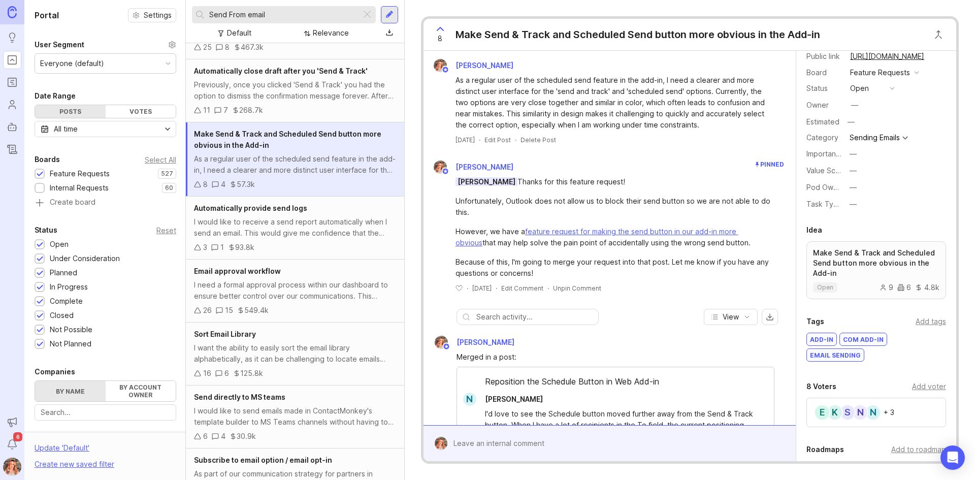
scroll to position [26, 0]
click at [855, 188] on div "—" at bounding box center [853, 187] width 7 height 11
click at [876, 229] on Experience "Sender Experience" at bounding box center [872, 224] width 51 height 19
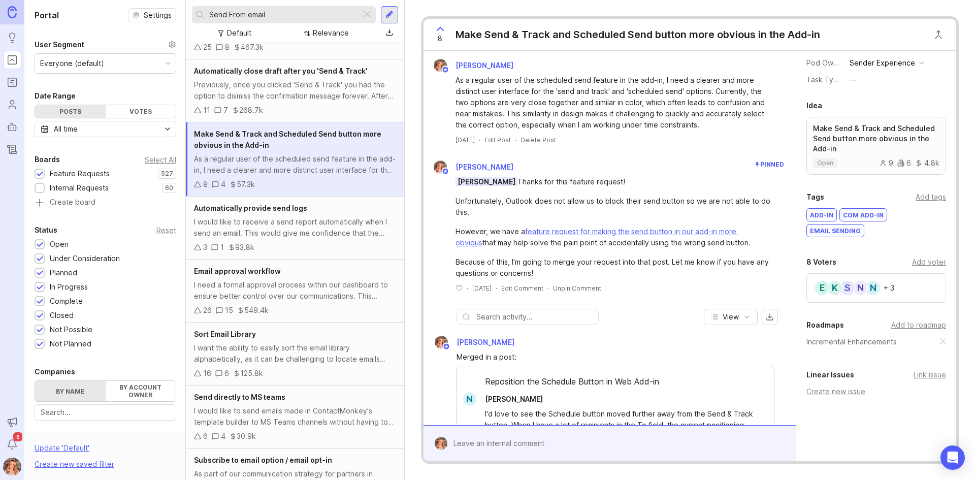
scroll to position [152, 0]
click at [909, 324] on div "Add to roadmap" at bounding box center [918, 323] width 55 height 11
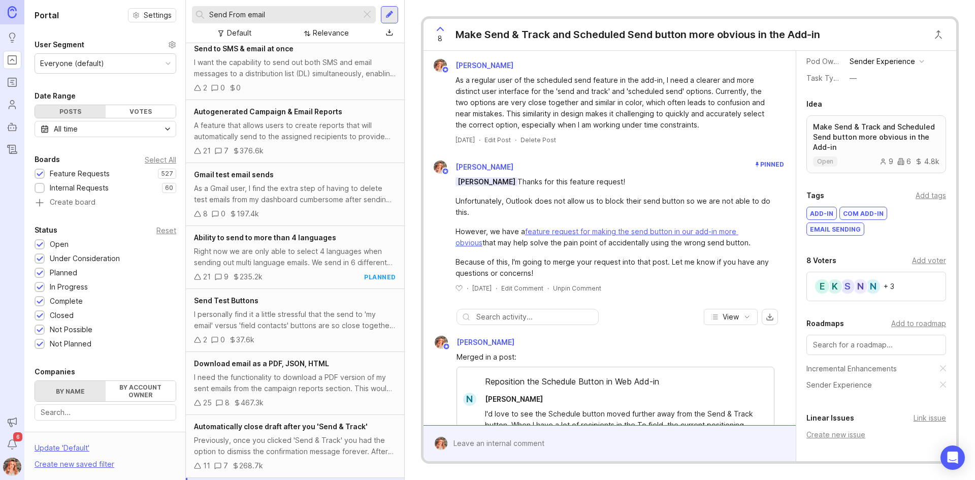
scroll to position [0, 0]
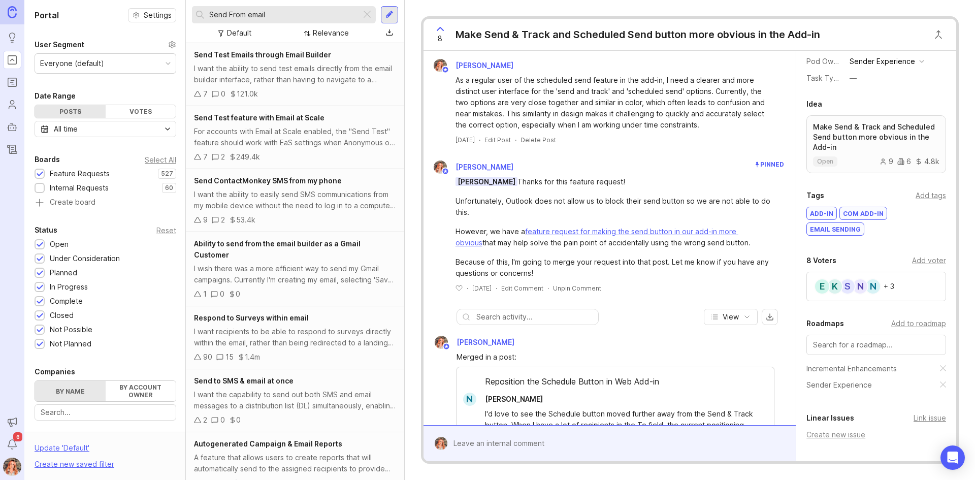
click at [275, 13] on input "Send From email" at bounding box center [283, 14] width 148 height 11
drag, startPoint x: 261, startPoint y: 16, endPoint x: 253, endPoint y: 16, distance: 7.1
click at [253, 16] on input "Send From email" at bounding box center [283, 14] width 148 height 11
click at [279, 18] on input "Send From email" at bounding box center [283, 14] width 148 height 11
drag, startPoint x: 198, startPoint y: -4, endPoint x: 125, endPoint y: -18, distance: 73.5
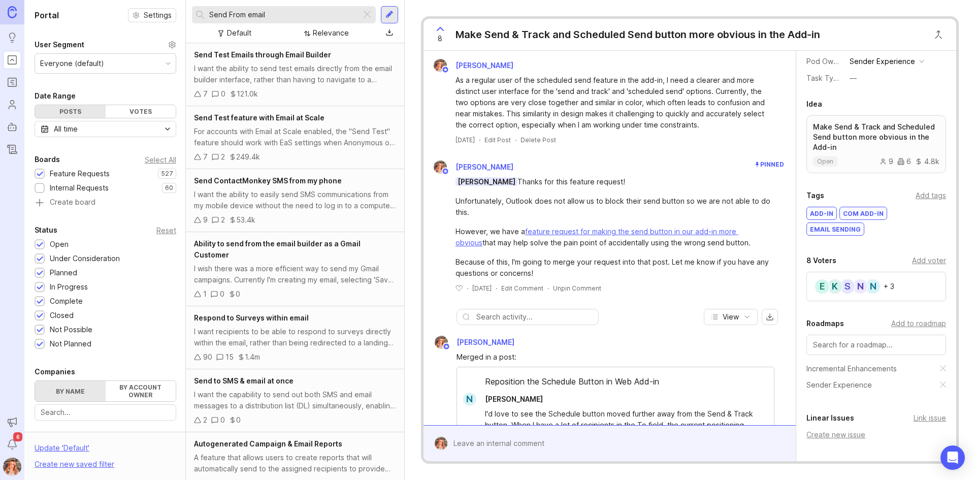
click at [125, 0] on html "Ideas Portal Roadmaps Users Autopilot Changelog Announcements Notifications 6 P…" at bounding box center [487, 240] width 975 height 480
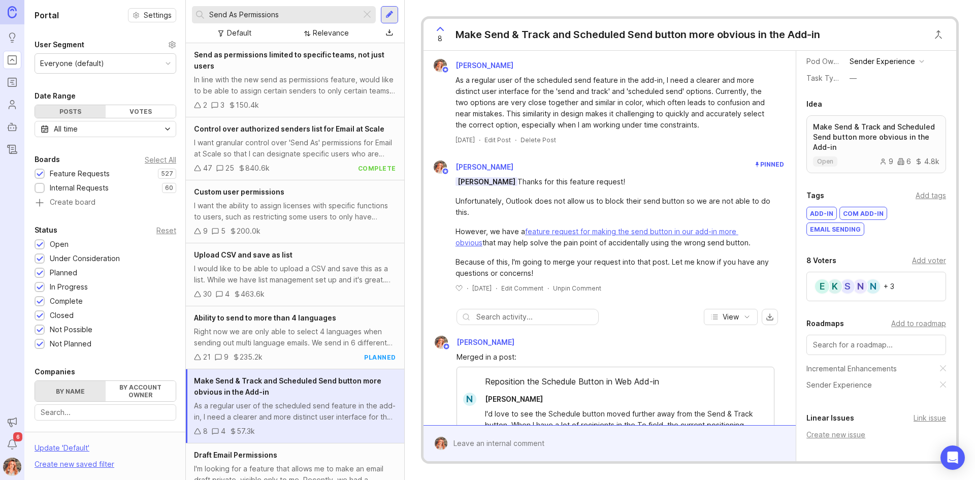
click at [306, 72] on div "Send as permissions limited to specific teams, not just users In line with the …" at bounding box center [295, 80] width 218 height 74
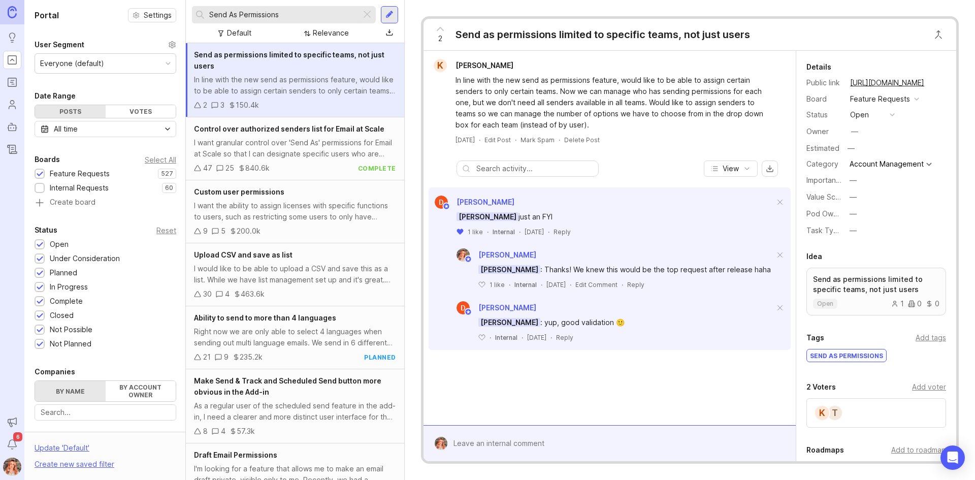
click at [852, 216] on div "—" at bounding box center [853, 213] width 7 height 11
click at [874, 270] on Experience "Manager Experience" at bounding box center [872, 269] width 51 height 19
drag, startPoint x: 288, startPoint y: 209, endPoint x: 467, endPoint y: 119, distance: 199.9
click at [288, 209] on div "I want the ability to assign licenses with specific functions to users, such as…" at bounding box center [295, 211] width 202 height 22
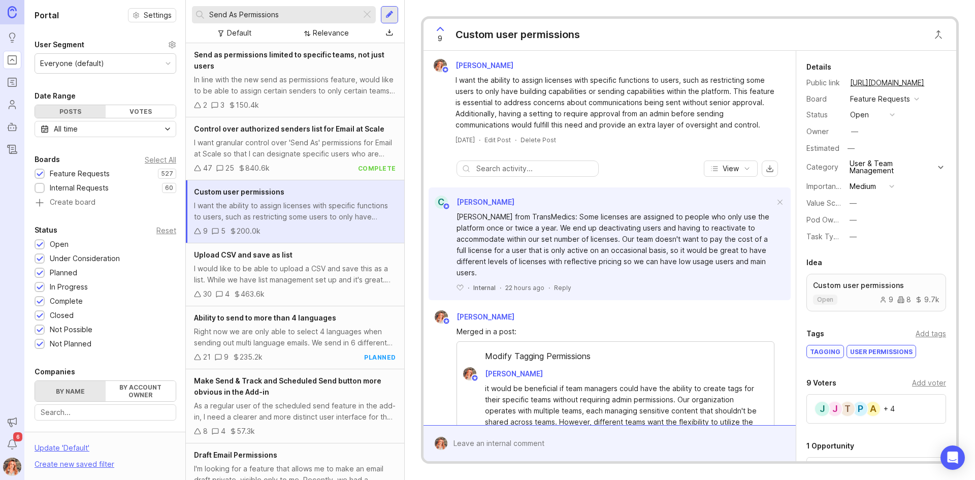
click at [457, 287] on icon at bounding box center [460, 287] width 7 height 7
click at [312, 20] on input "Send As Permissions" at bounding box center [283, 14] width 148 height 11
drag, startPoint x: 239, startPoint y: 15, endPoint x: 363, endPoint y: 20, distance: 124.1
click at [363, 20] on div "Send As Permissions" at bounding box center [284, 14] width 184 height 17
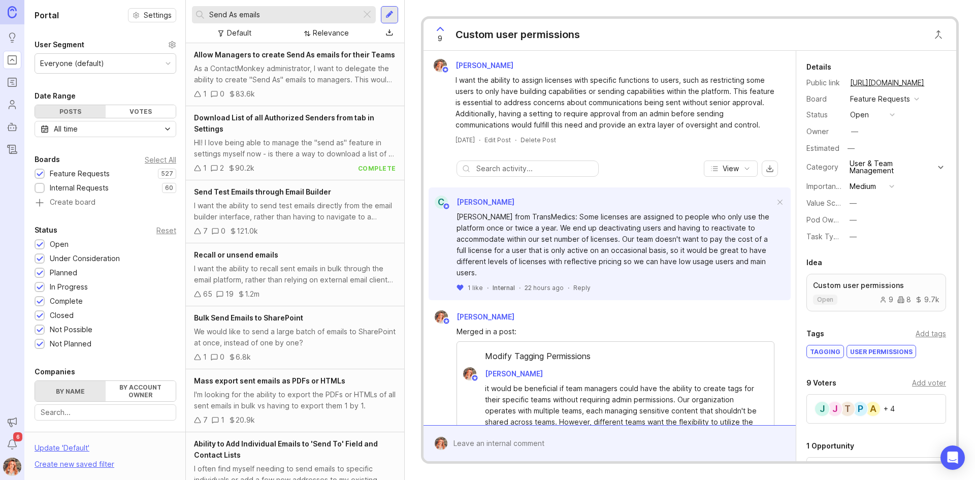
click at [309, 72] on div "Allow Managers to create Send As emails for their Teams As a ContactMonkey admi…" at bounding box center [295, 74] width 218 height 63
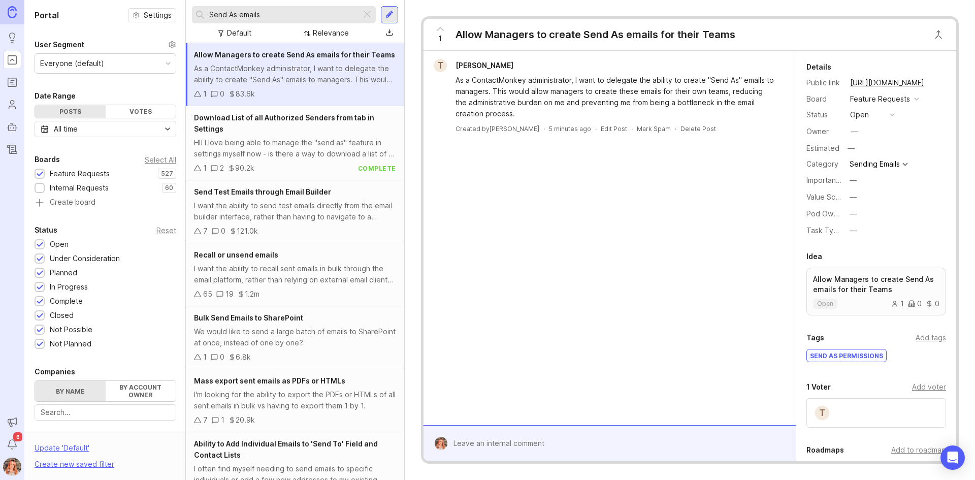
click at [850, 216] on div "—" at bounding box center [853, 213] width 7 height 11
click at [884, 262] on Experience "Manager Experience" at bounding box center [872, 269] width 51 height 19
click at [305, 135] on div "Download List of all Authorized Senders from tab in Settings" at bounding box center [295, 123] width 202 height 22
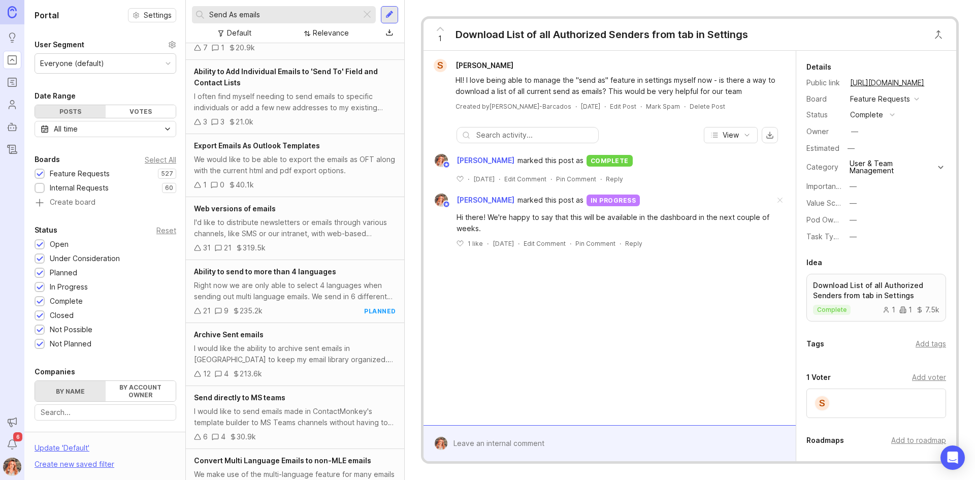
scroll to position [355, 0]
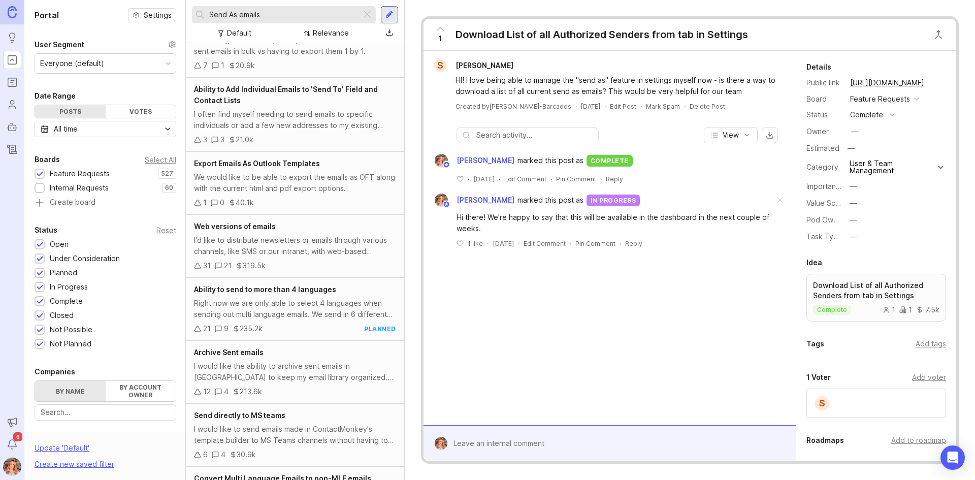
click at [308, 106] on div "Ability to Add Individual Emails to 'Send To' Field and Contact Lists" at bounding box center [295, 95] width 202 height 22
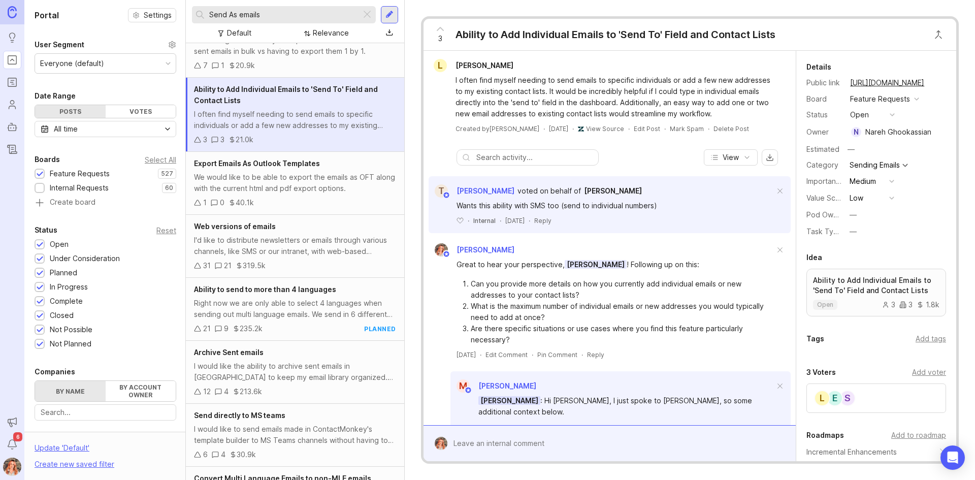
click at [846, 216] on div "Pod Ownership —" at bounding box center [877, 215] width 140 height 14
click at [851, 215] on div "—" at bounding box center [853, 214] width 7 height 11
click at [866, 251] on Experience "Sender Experience" at bounding box center [872, 251] width 51 height 19
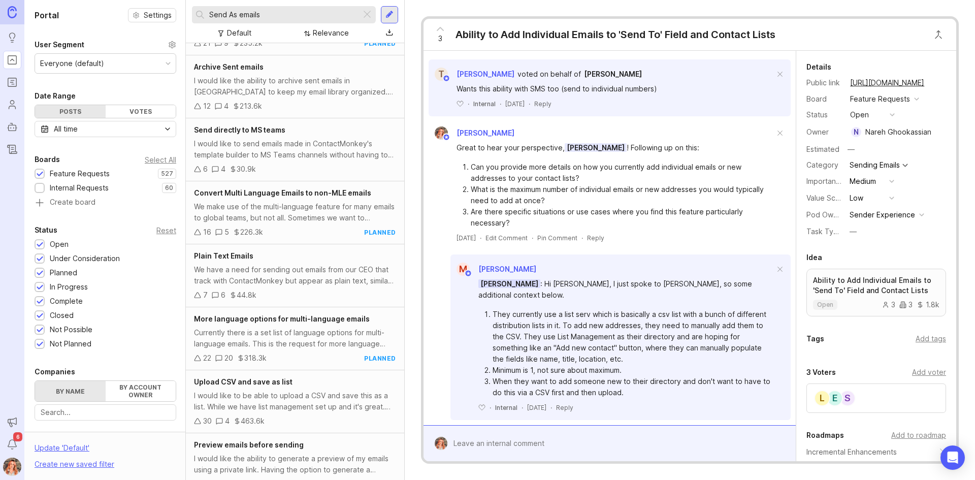
scroll to position [234, 0]
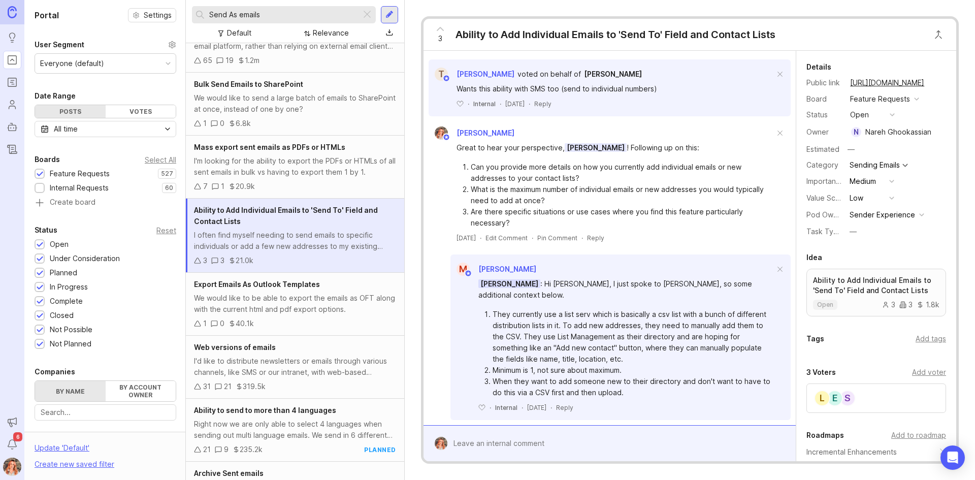
click at [248, 0] on div "Send As emails Default Relevance" at bounding box center [295, 21] width 218 height 43
click at [243, 12] on input "Send As emails" at bounding box center [283, 14] width 148 height 11
drag, startPoint x: 251, startPoint y: 17, endPoint x: 441, endPoint y: 38, distance: 190.5
click at [441, 38] on div "Portal Settings User Segment Everyone (default) Date Range Posts Votes All time…" at bounding box center [499, 240] width 951 height 480
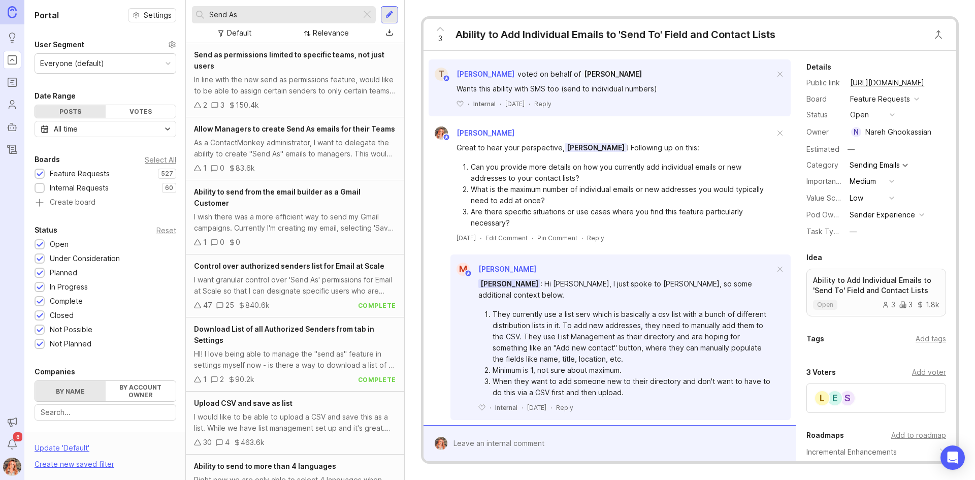
click at [269, 135] on div "Allow Managers to create Send As emails for their Teams" at bounding box center [295, 128] width 202 height 11
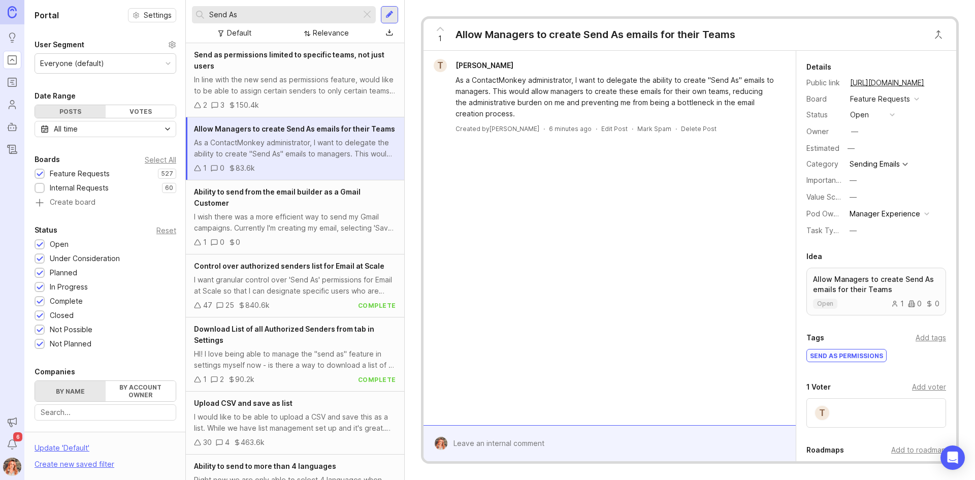
scroll to position [51, 0]
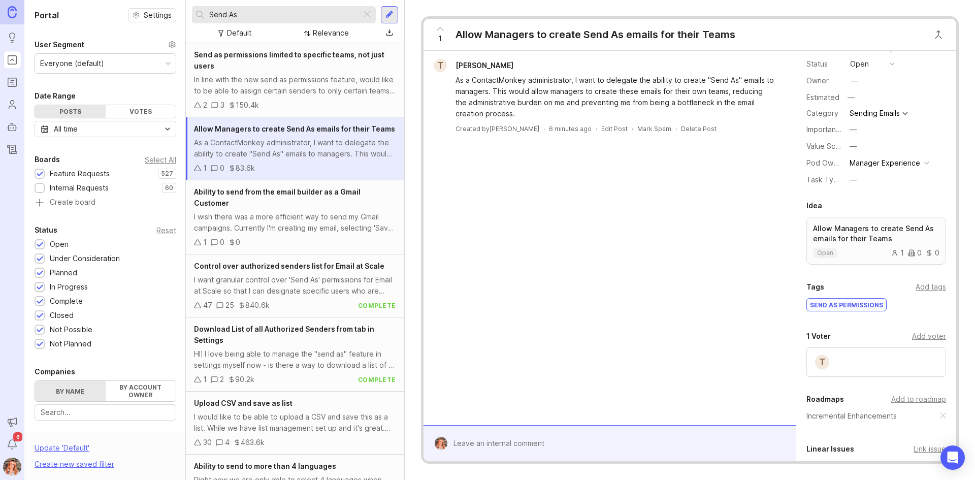
click at [299, 71] on div "Send as permissions limited to specific teams, not just users" at bounding box center [295, 60] width 202 height 22
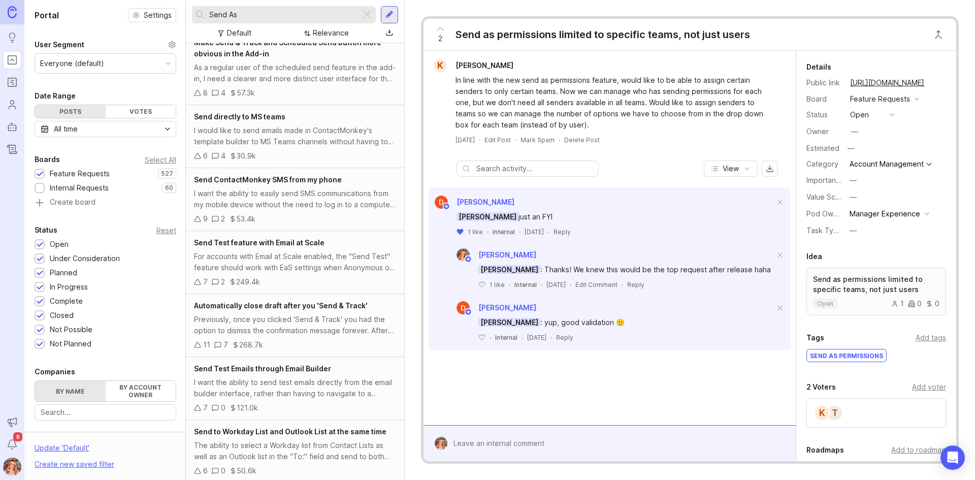
scroll to position [275, 0]
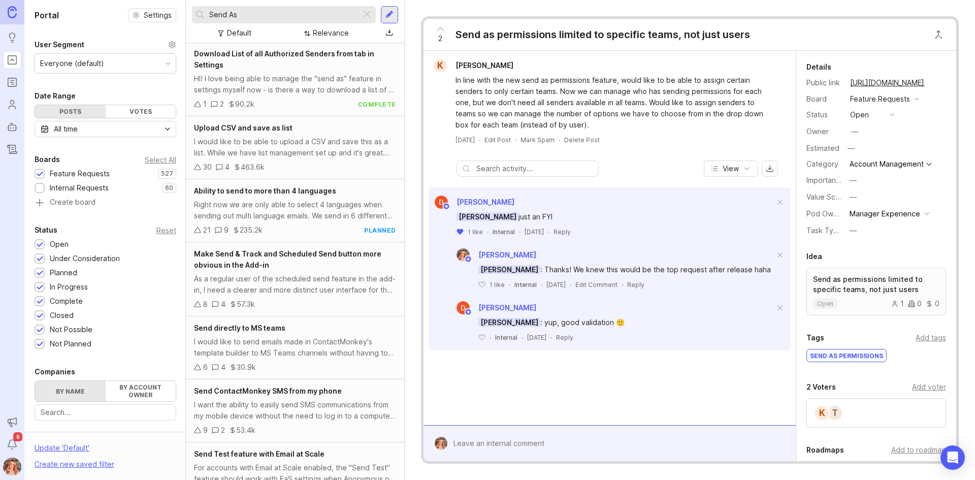
drag, startPoint x: 263, startPoint y: 15, endPoint x: 124, endPoint y: -16, distance: 142.1
click at [124, 0] on html "Ideas Portal Roadmaps Users Autopilot Changelog Announcements Notifications 6 P…" at bounding box center [487, 240] width 975 height 480
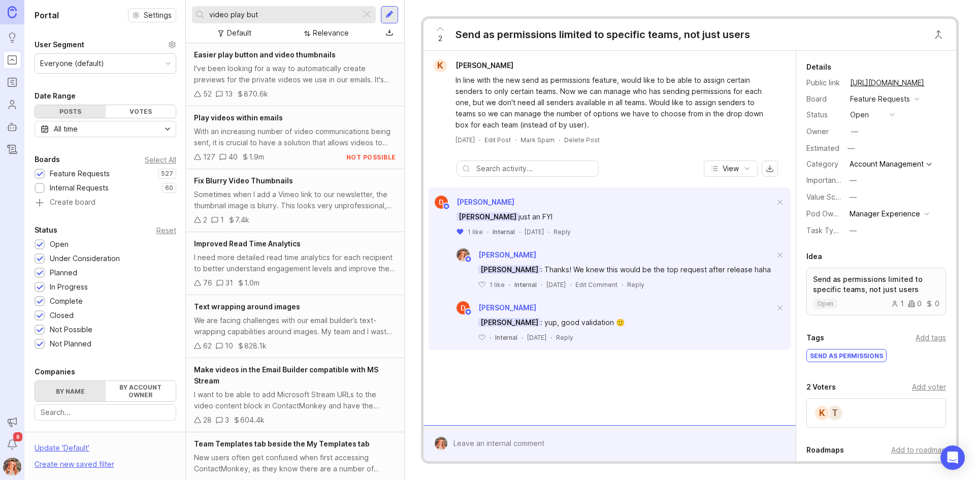
type input "video play but"
click at [257, 64] on div "I've been looking for a way to automatically create previews for the private vi…" at bounding box center [295, 74] width 202 height 22
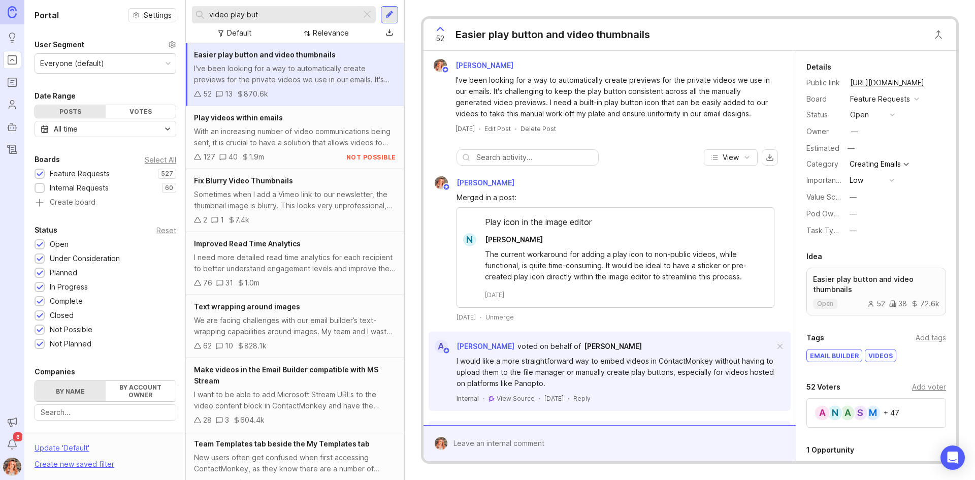
click at [854, 212] on div "—" at bounding box center [853, 213] width 7 height 11
click at [879, 248] on Experience "Sender Experience" at bounding box center [872, 250] width 51 height 19
click at [878, 182] on button "Low" at bounding box center [872, 180] width 51 height 13
click at [798, 206] on div "Details Public link https://feedback.contactmonkey.com/feature-requests/p/easie…" at bounding box center [876, 149] width 160 height 177
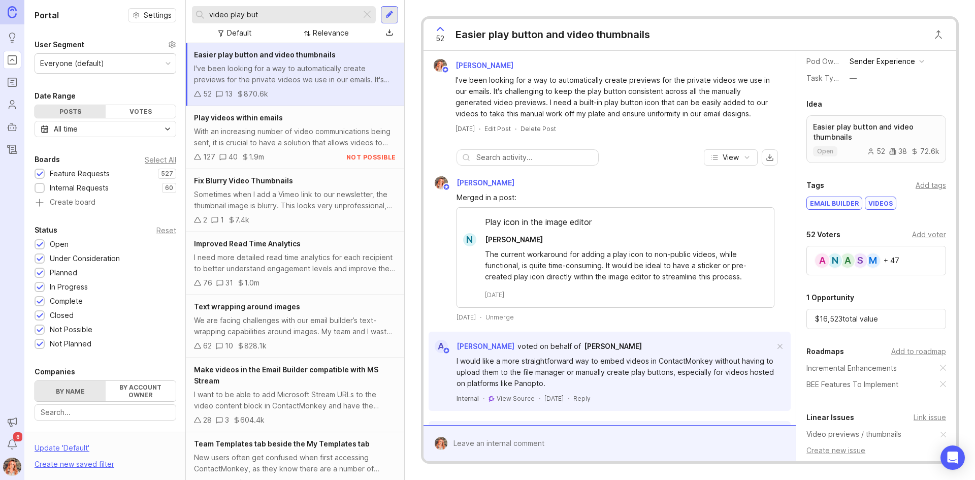
scroll to position [239, 0]
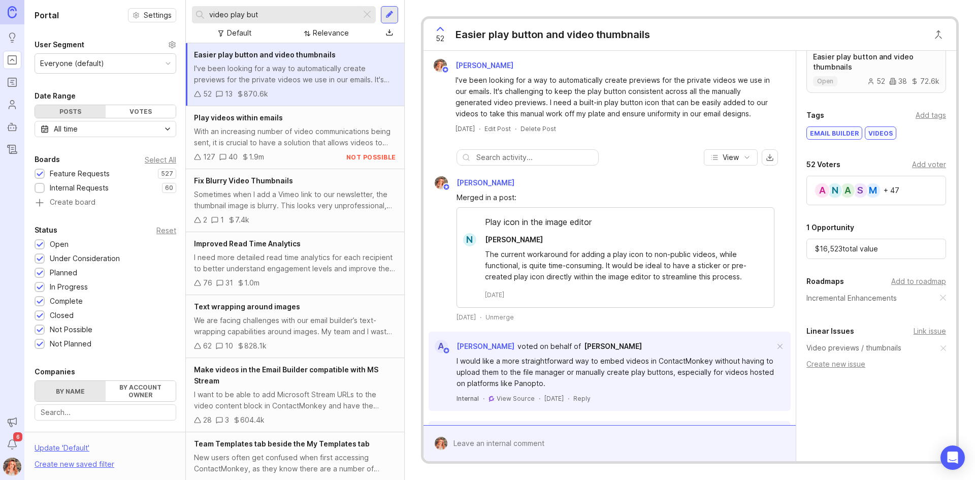
click at [911, 282] on div "Add to roadmap" at bounding box center [918, 281] width 55 height 11
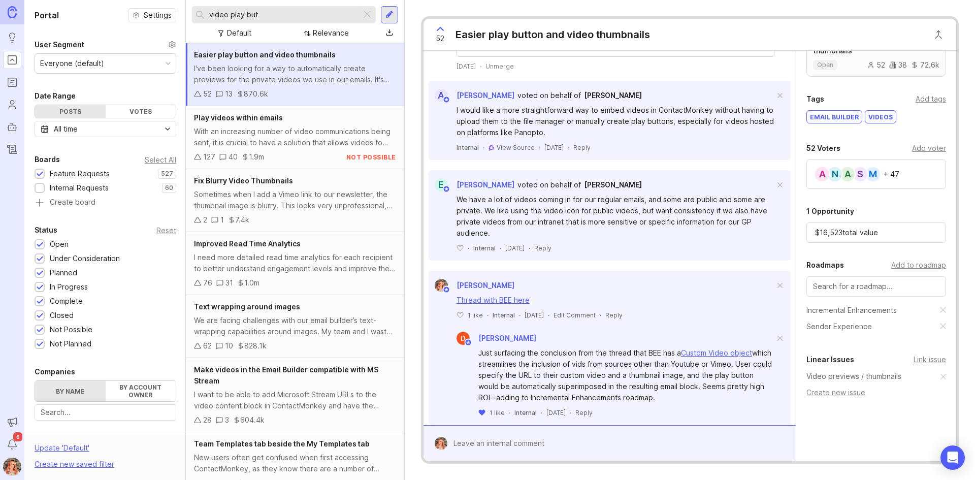
scroll to position [356, 0]
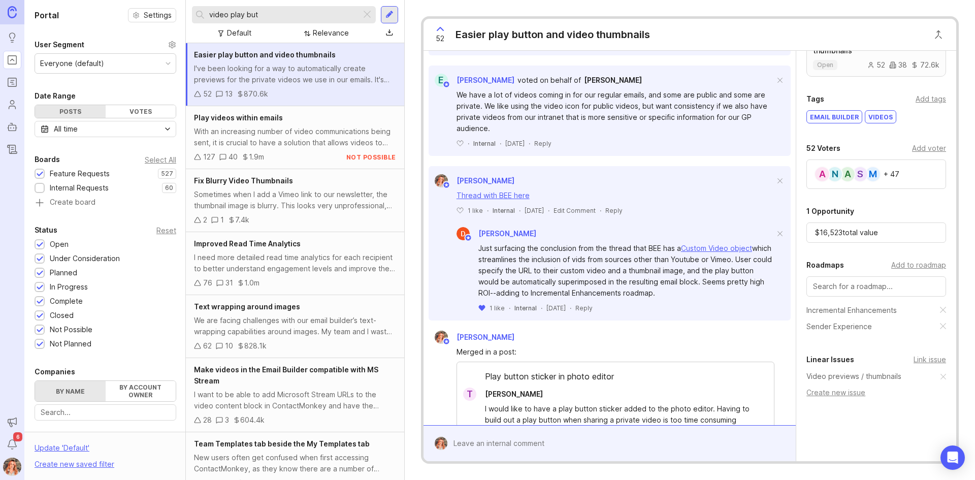
click at [924, 144] on div "Add voter" at bounding box center [929, 148] width 34 height 11
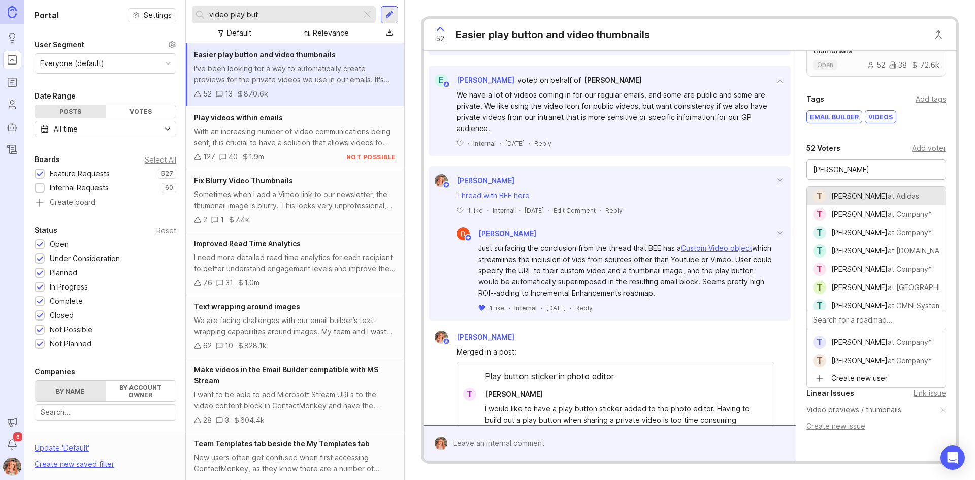
type input "Tony Hope"
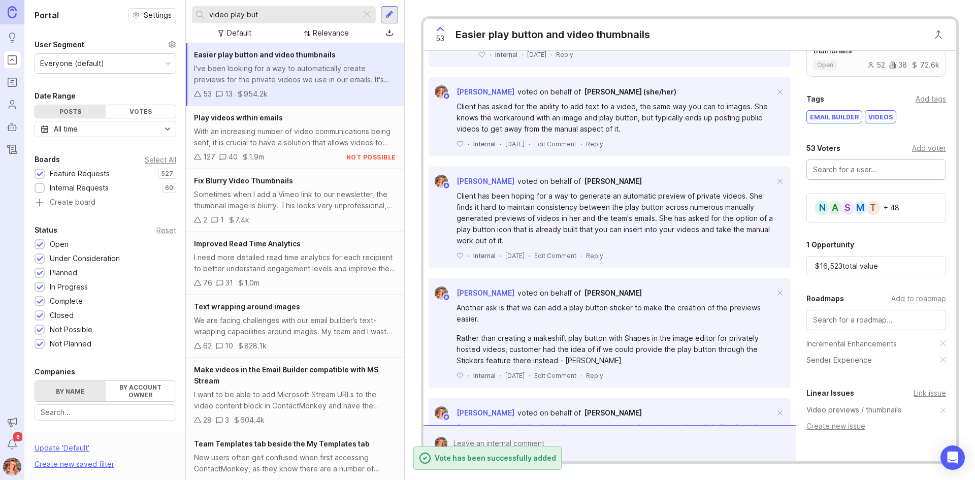
scroll to position [1097, 0]
click at [585, 429] on form at bounding box center [610, 443] width 372 height 36
click at [606, 441] on div at bounding box center [616, 443] width 339 height 19
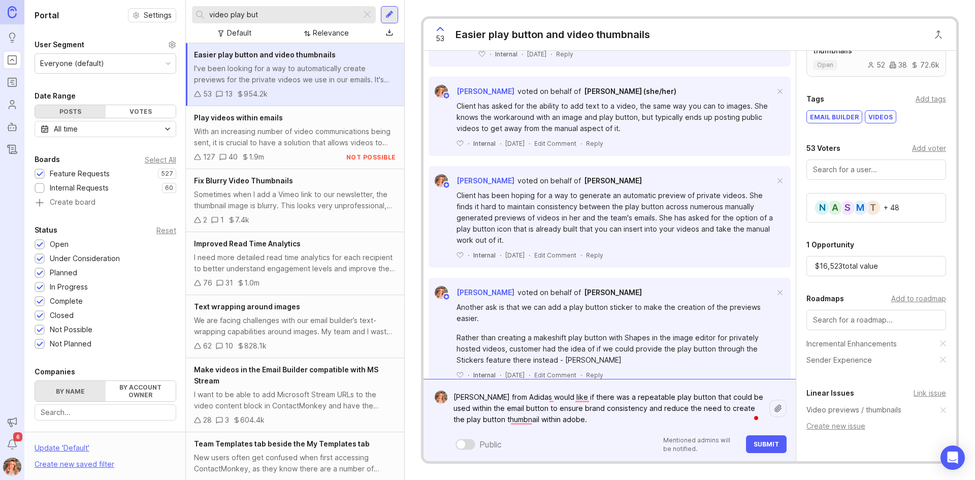
type textarea "Tony from Adidas would like if there was a repeatable play button that could be…"
drag, startPoint x: 777, startPoint y: 441, endPoint x: 779, endPoint y: 426, distance: 14.9
click at [777, 440] on span "Submit" at bounding box center [766, 444] width 25 height 8
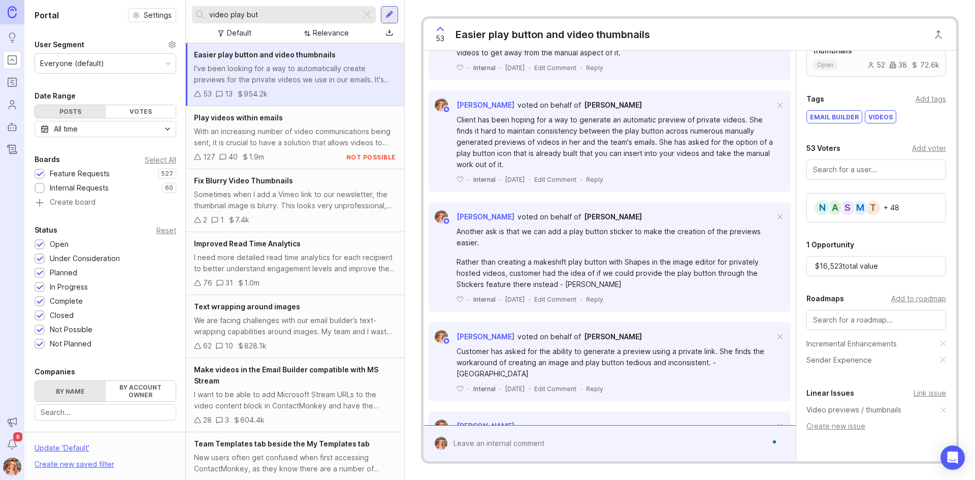
scroll to position [1310, 0]
